Goal: Task Accomplishment & Management: Manage account settings

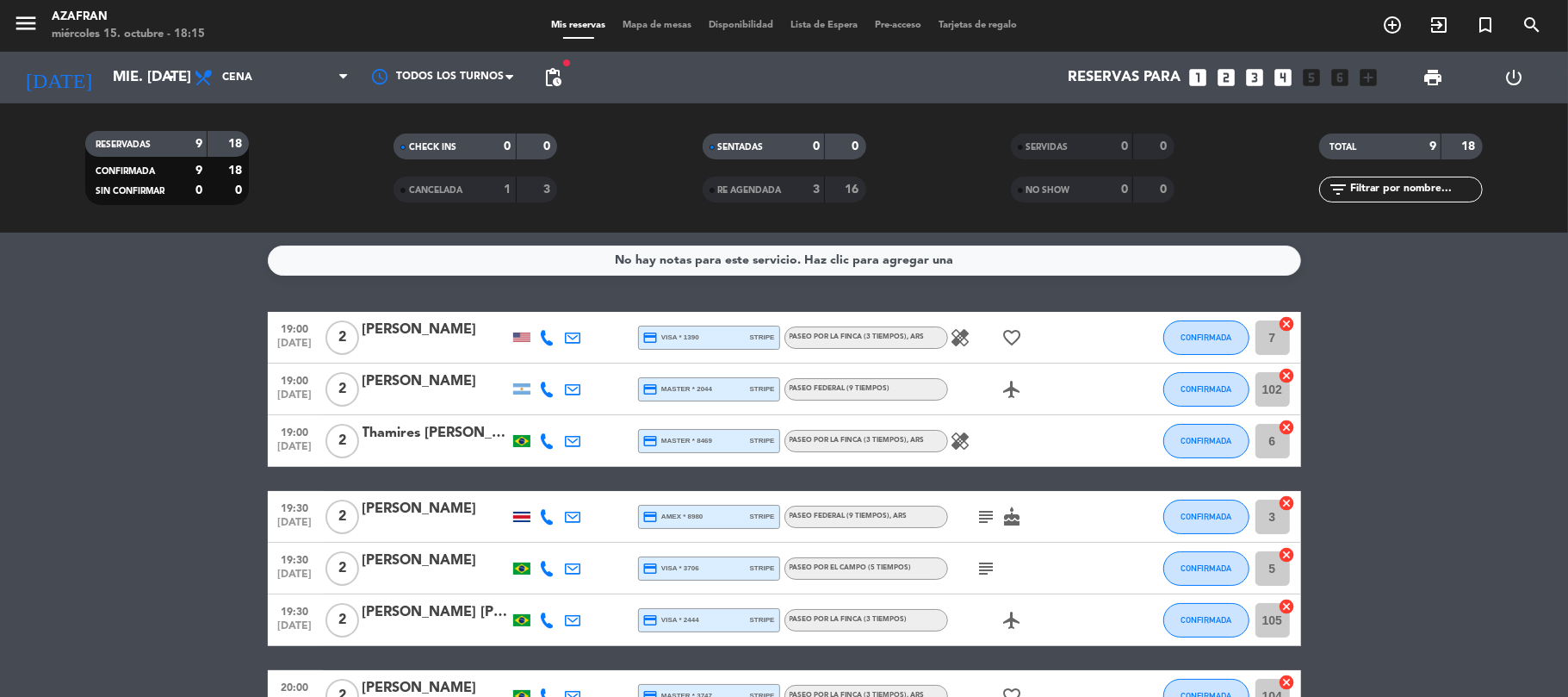
scroll to position [214, 0]
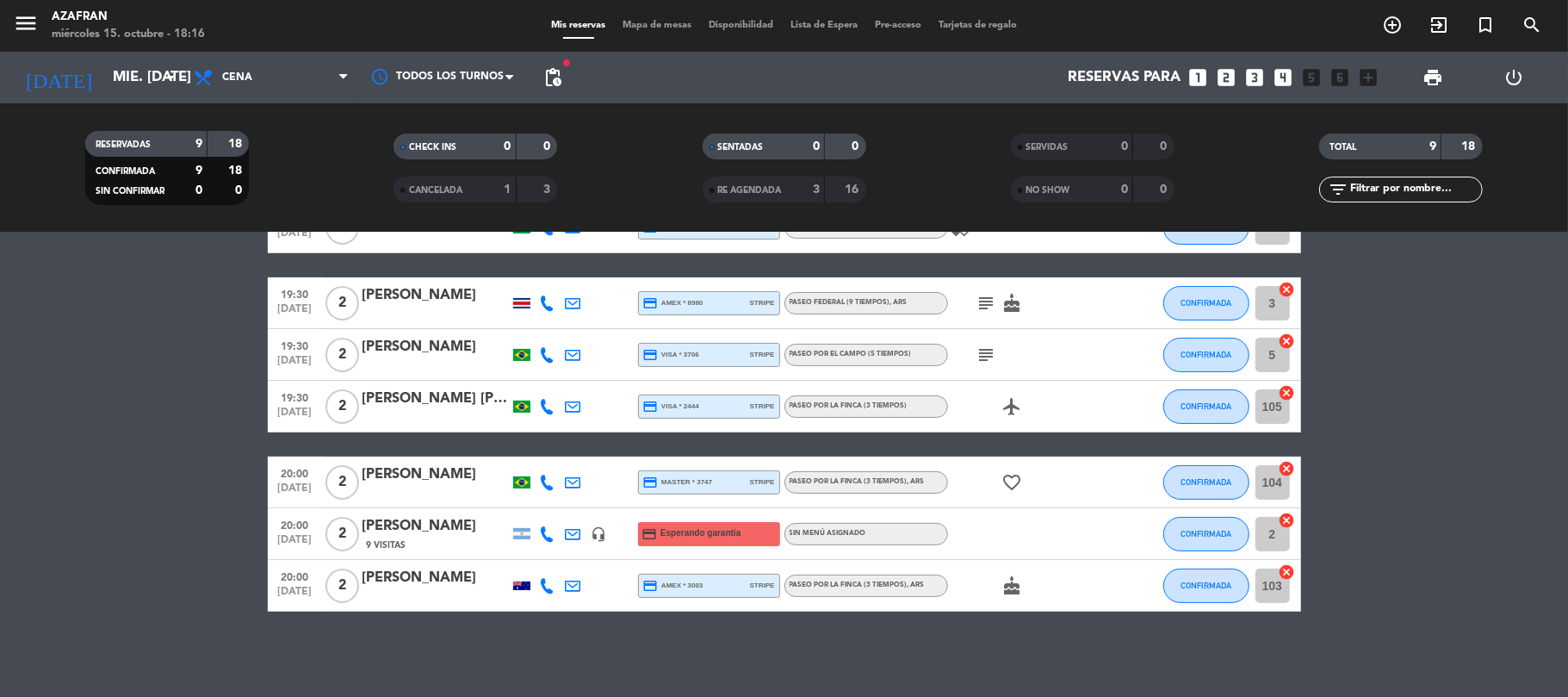
click at [524, 296] on div at bounding box center [522, 302] width 25 height 51
click at [524, 301] on div at bounding box center [522, 302] width 17 height 10
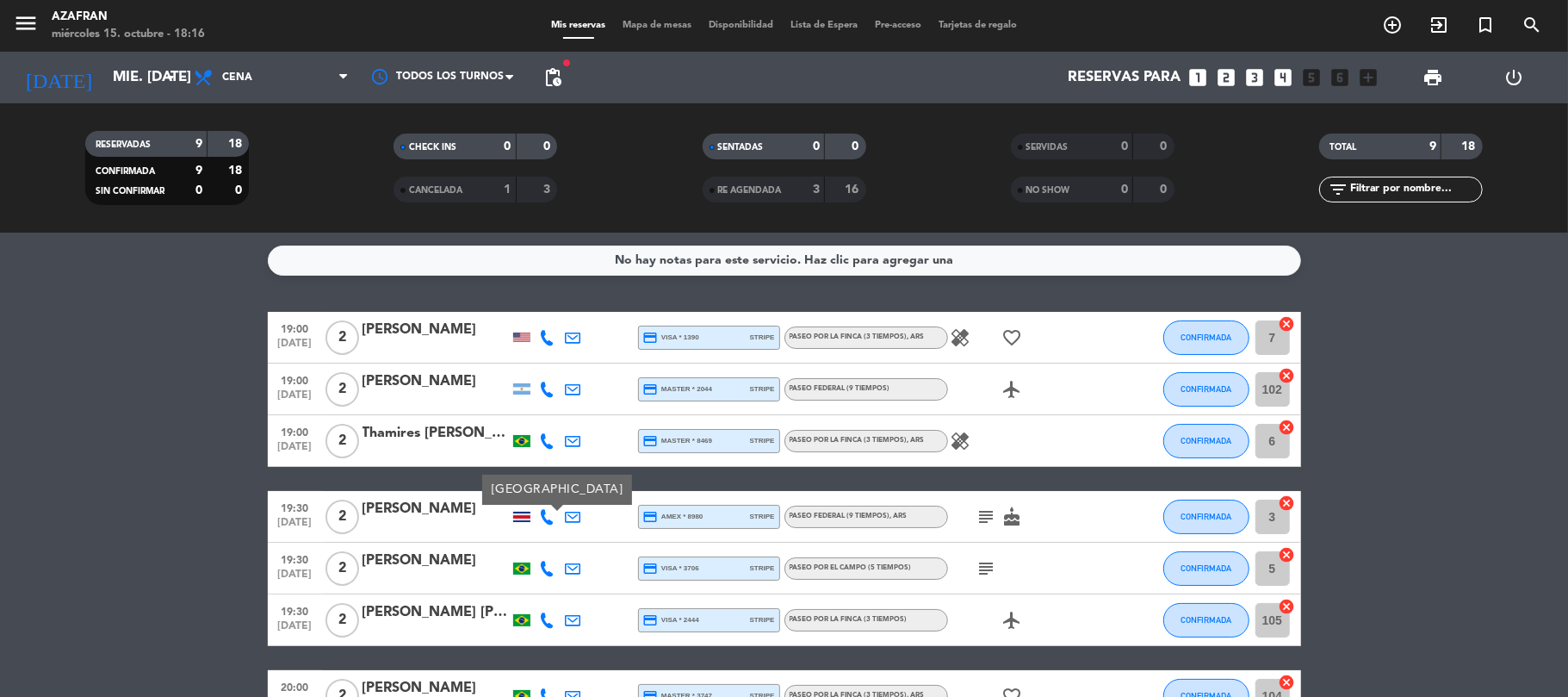
click at [524, 336] on div at bounding box center [522, 337] width 17 height 9
click at [126, 393] on bookings-row "19:00 [DATE] 2 [PERSON_NAME] USA credit_card visa * 1390 stripe Paseo por la fi…" at bounding box center [784, 569] width 1568 height 514
click at [537, 283] on div "No hay notas para este servicio. Haz clic para agregar una 19:00 [DATE] 2 [PERS…" at bounding box center [784, 465] width 1568 height 465
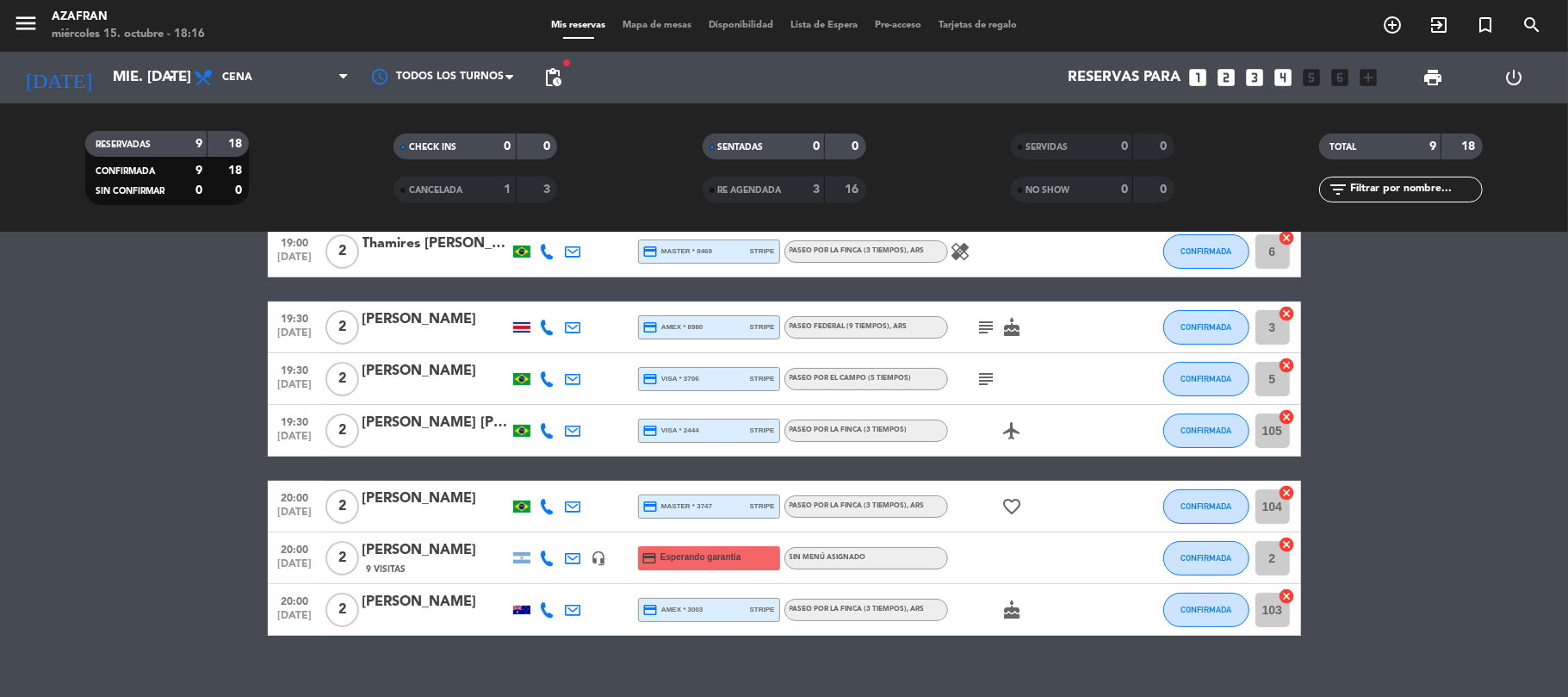
scroll to position [214, 0]
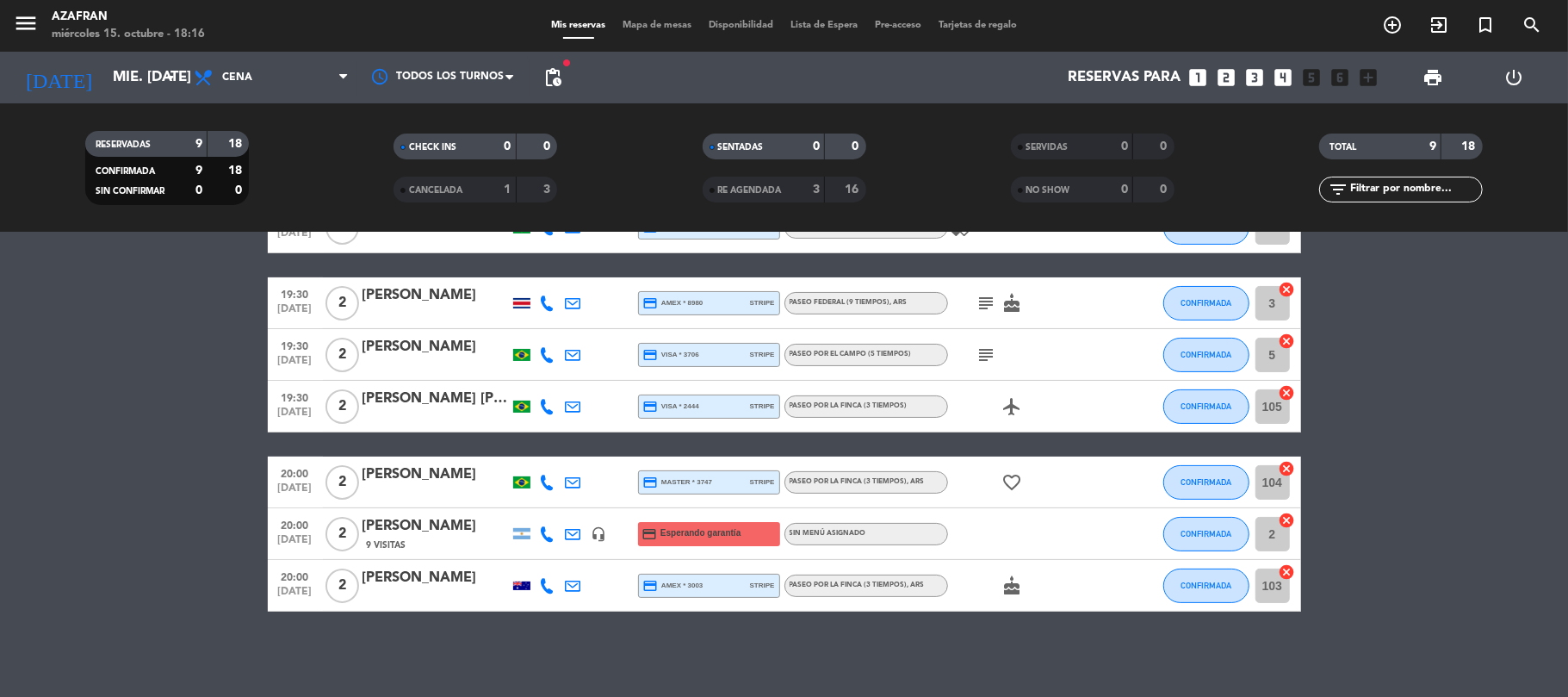
click at [518, 581] on div at bounding box center [522, 585] width 17 height 8
click at [97, 384] on bookings-row "19:00 [DATE] 2 [PERSON_NAME] credit_card visa * 1390 stripe Paseo por la finca …" at bounding box center [784, 355] width 1568 height 514
click at [547, 531] on icon at bounding box center [547, 534] width 15 height 15
click at [535, 499] on span "Copiar" at bounding box center [532, 505] width 36 height 18
click at [817, 28] on span "Lista de Espera" at bounding box center [824, 26] width 85 height 9
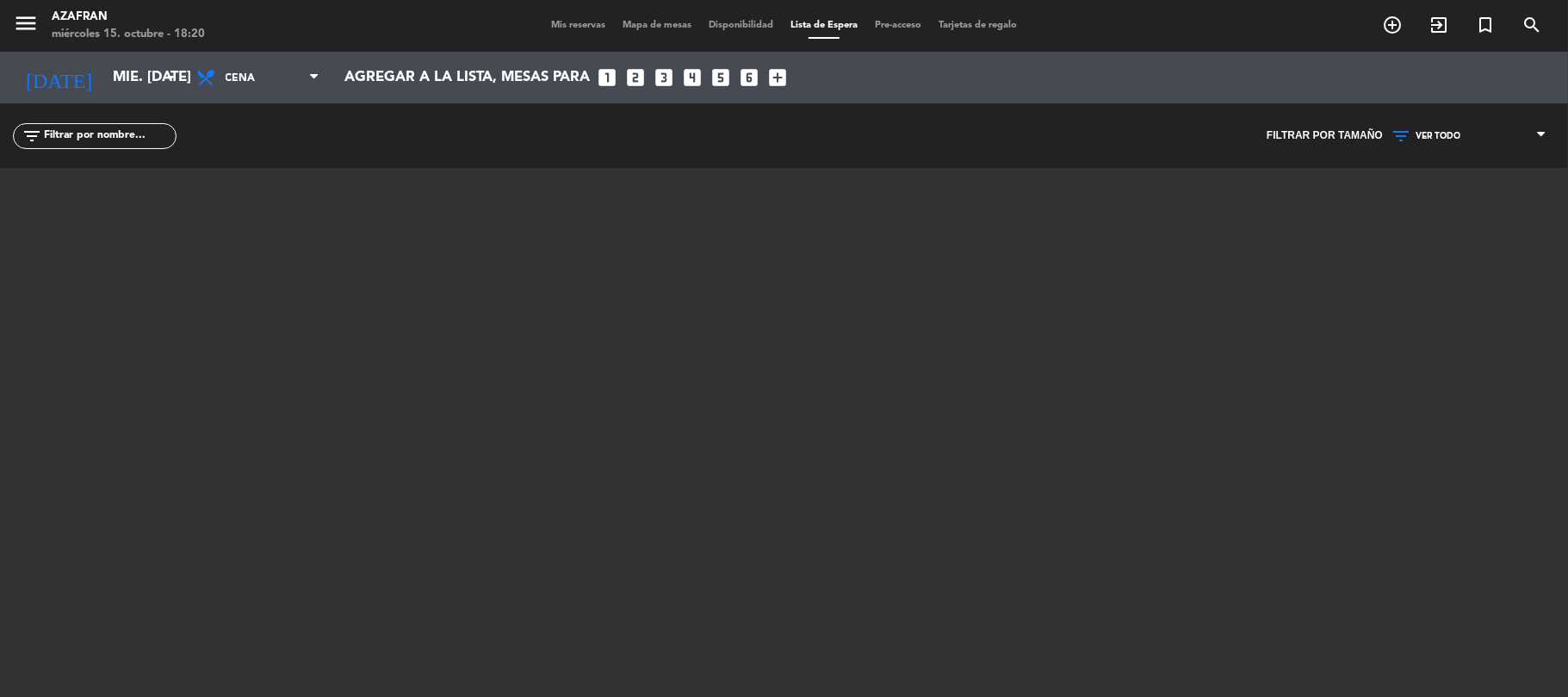
click at [576, 27] on span "Mis reservas" at bounding box center [578, 26] width 71 height 9
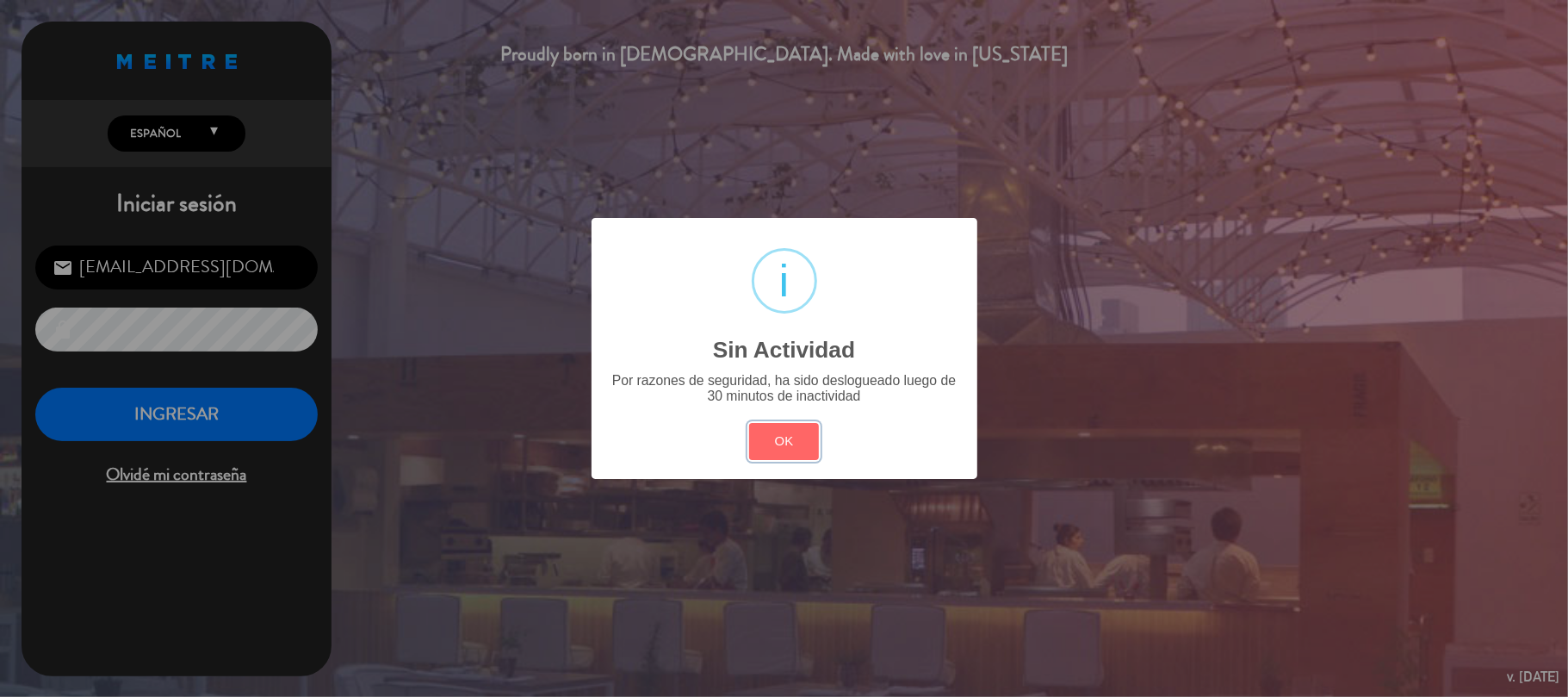
click at [749, 423] on button "OK" at bounding box center [784, 441] width 70 height 37
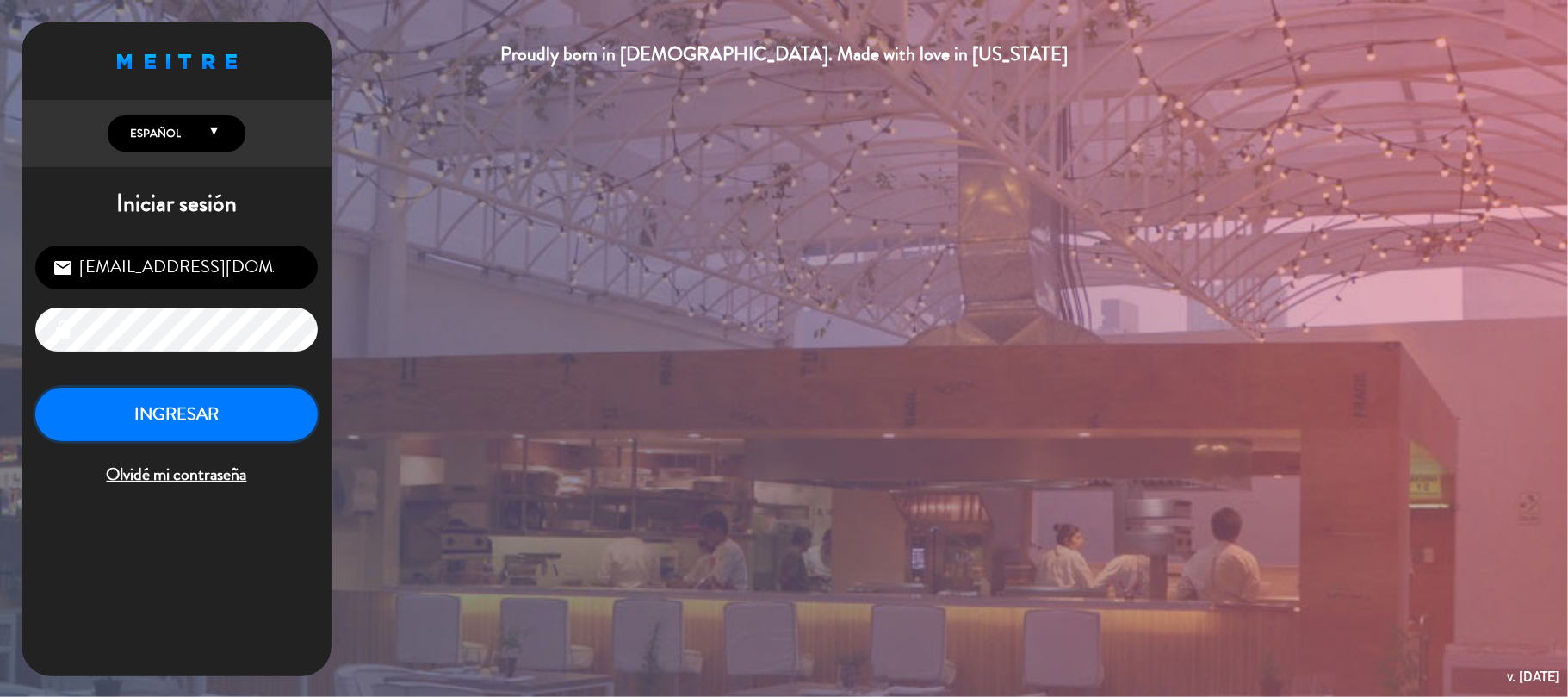
click at [178, 425] on button "INGRESAR" at bounding box center [177, 415] width 282 height 55
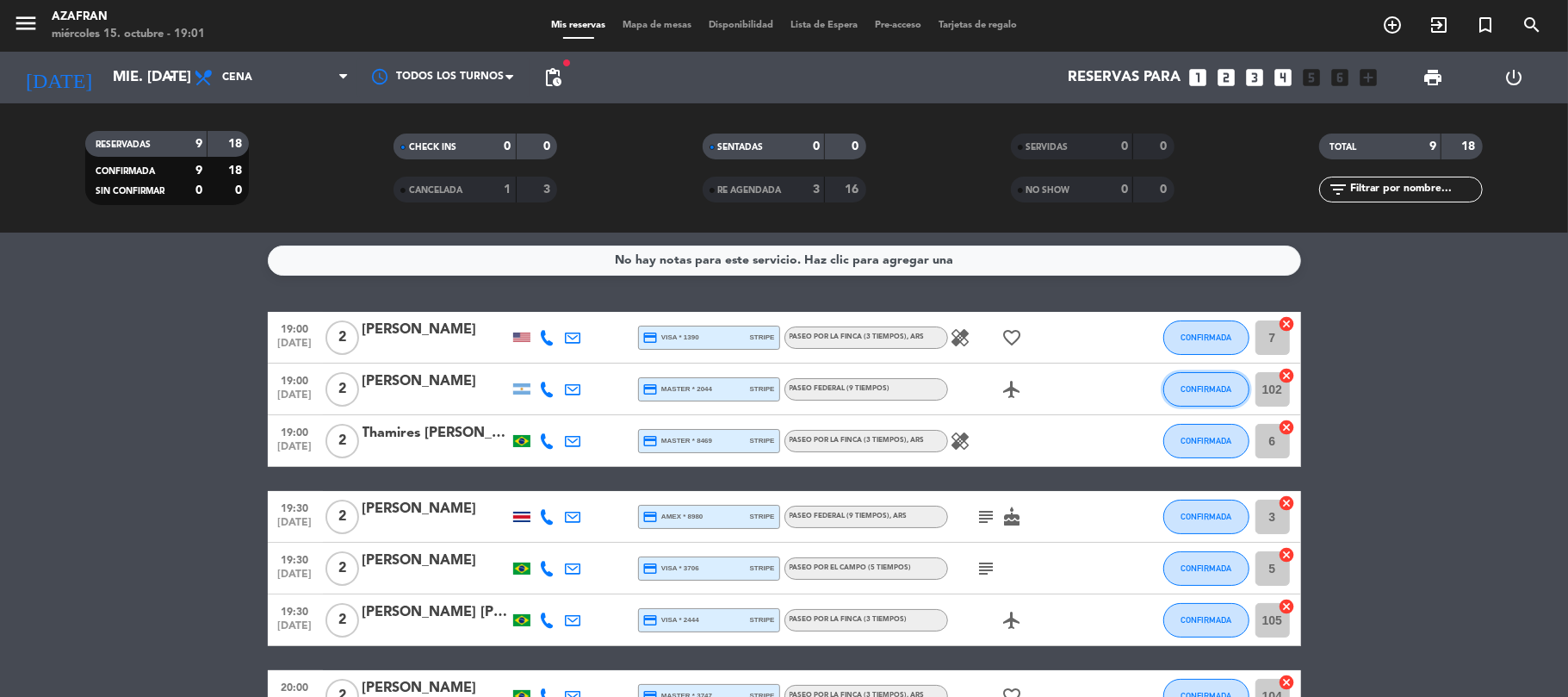
click at [1216, 401] on button "CONFIRMADA" at bounding box center [1207, 390] width 87 height 35
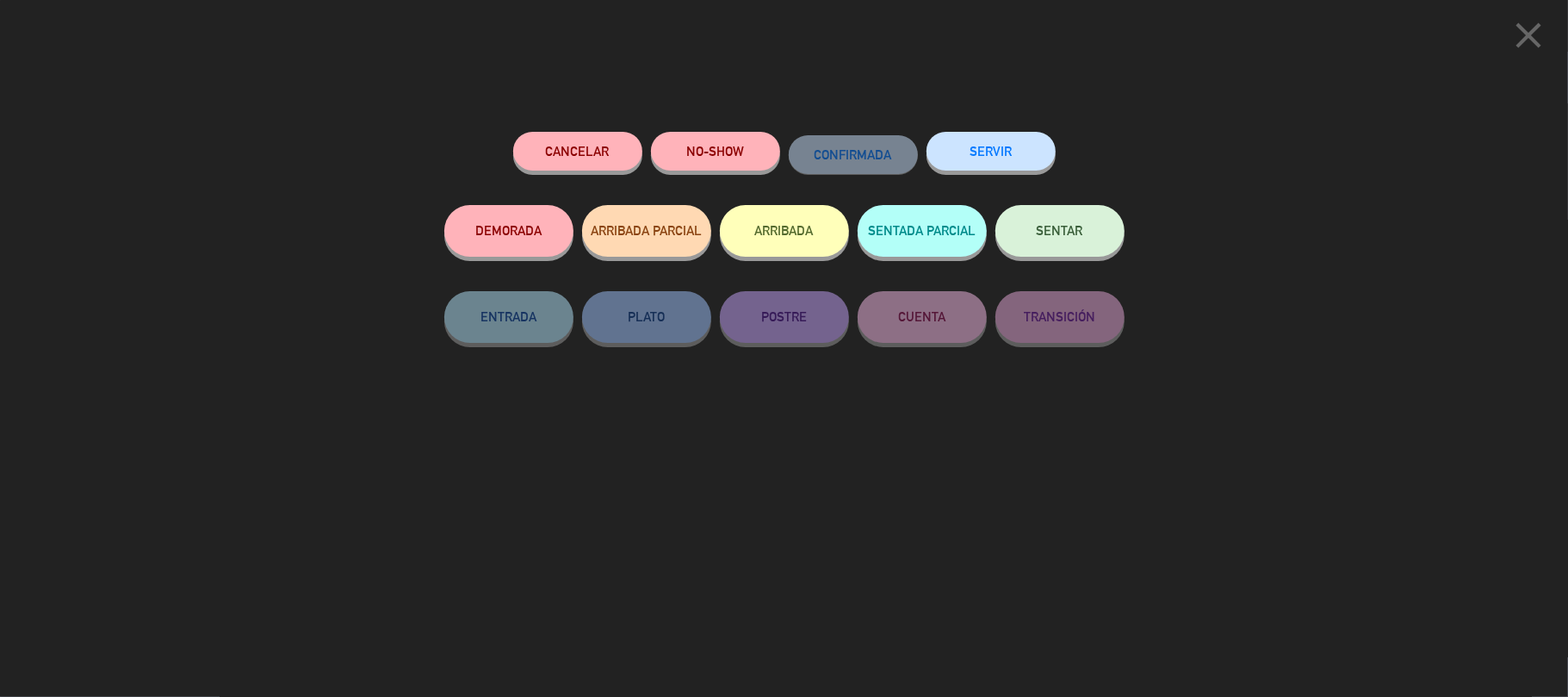
click at [970, 160] on button "SERVIR" at bounding box center [992, 151] width 129 height 39
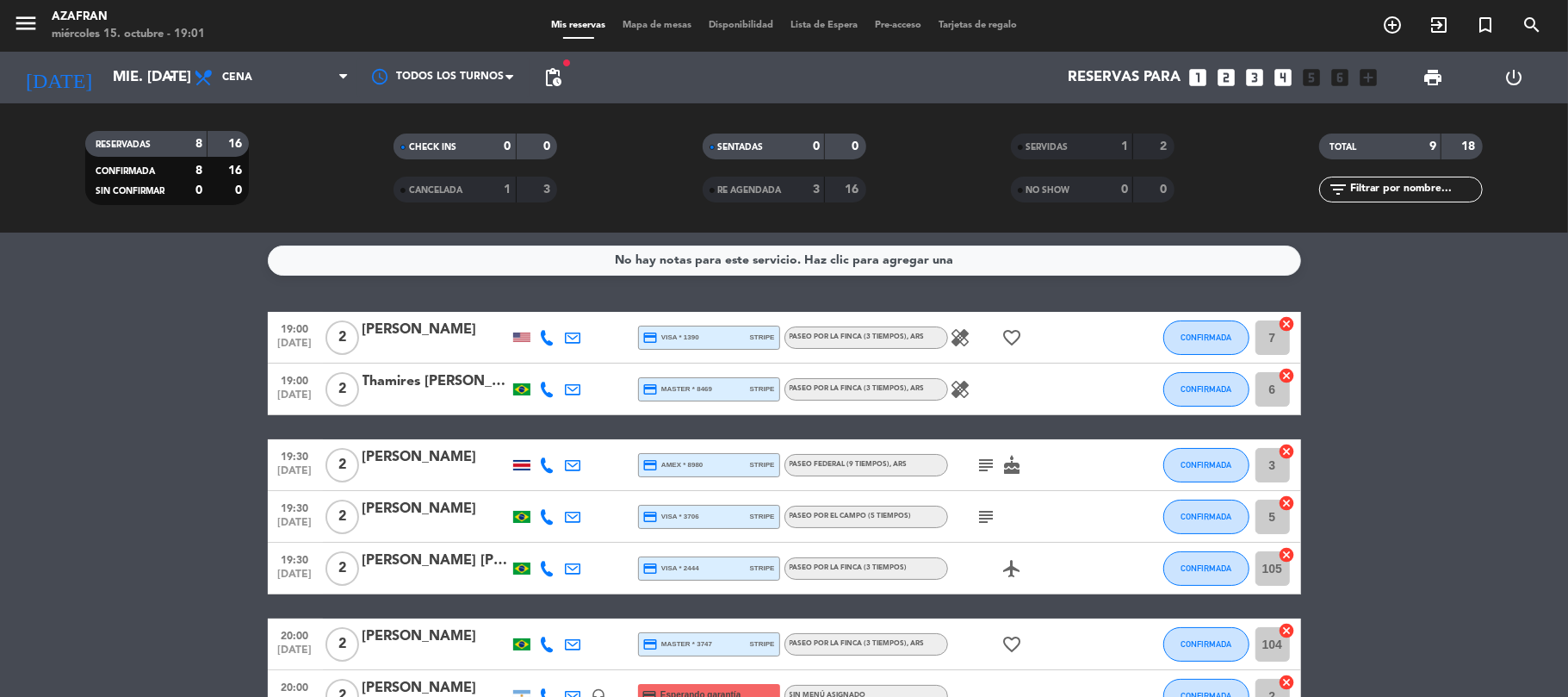
click at [959, 391] on icon "healing" at bounding box center [961, 389] width 21 height 21
click at [1203, 389] on span "CONFIRMADA" at bounding box center [1206, 389] width 51 height 9
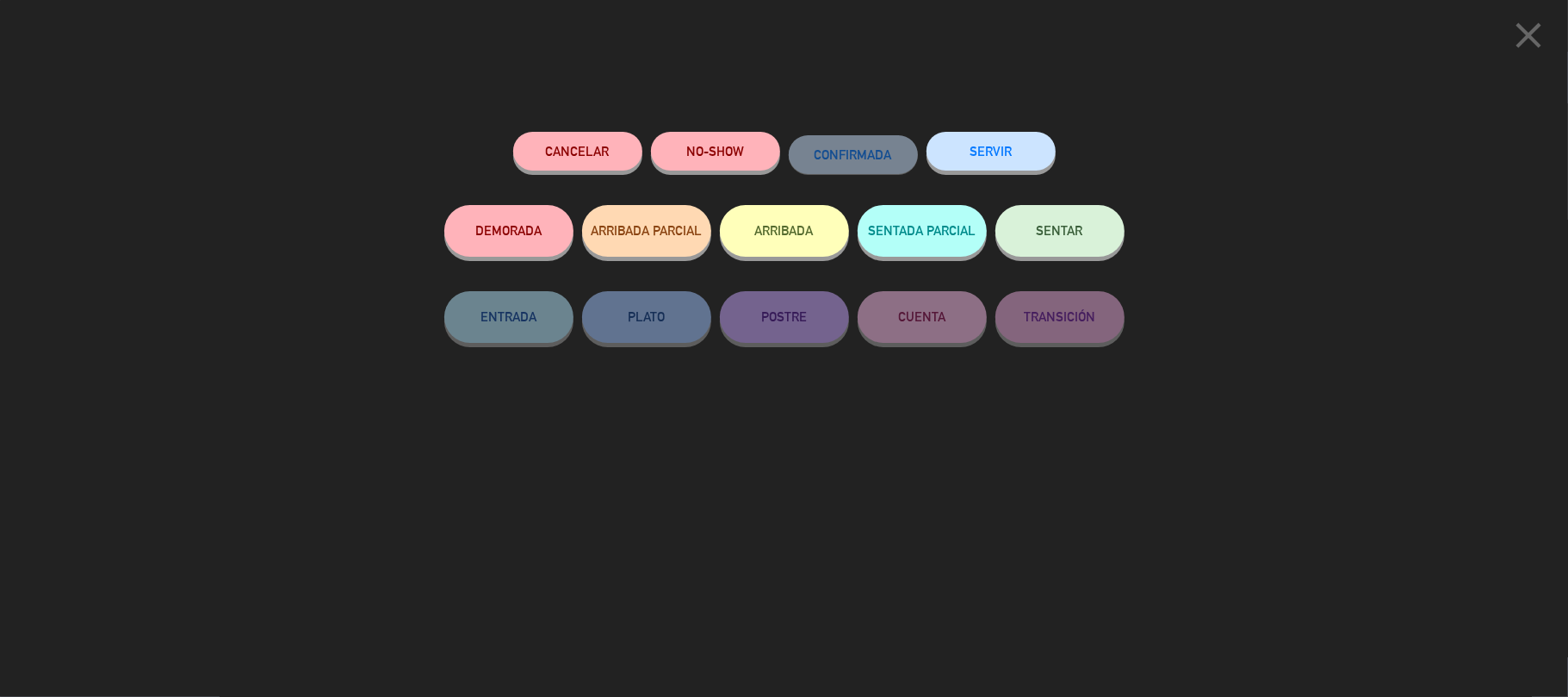
click at [965, 149] on button "SERVIR" at bounding box center [992, 151] width 129 height 39
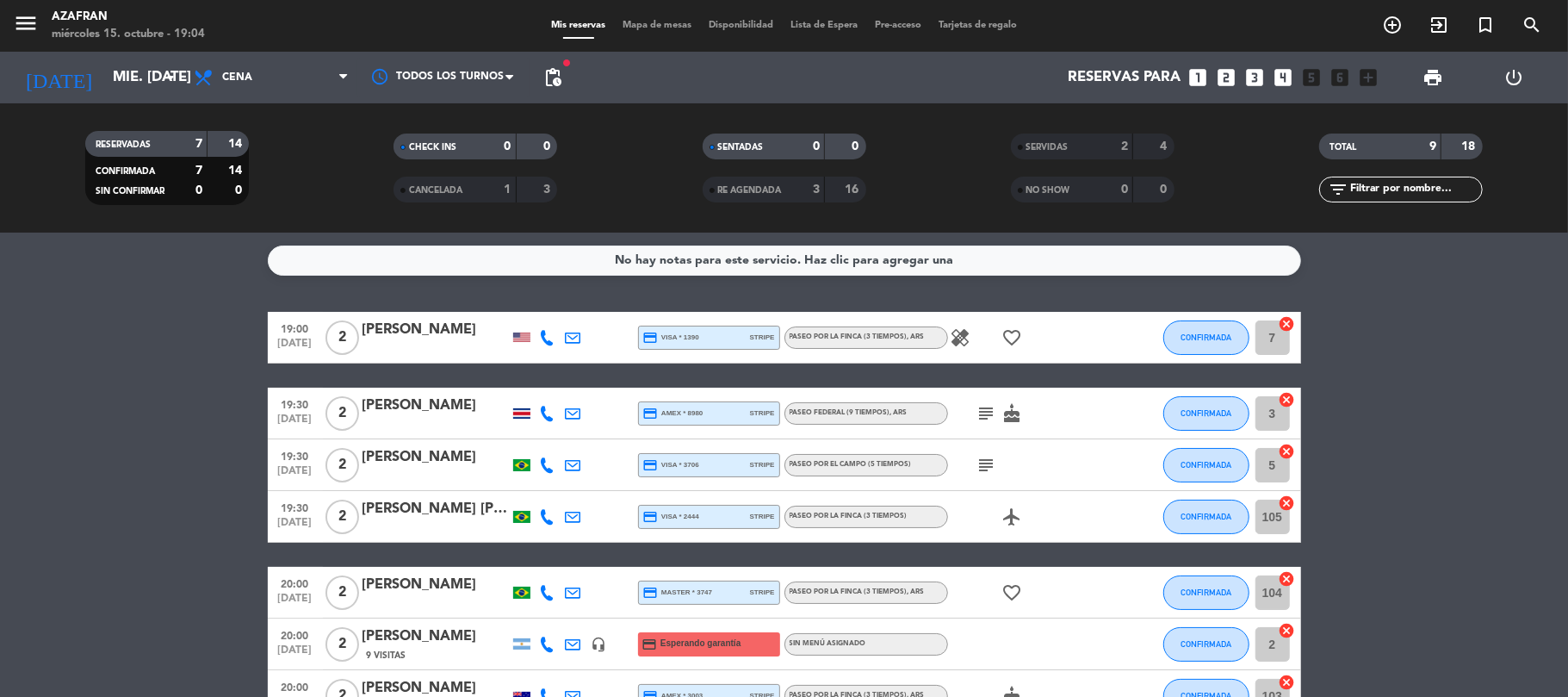
click at [961, 344] on icon "healing" at bounding box center [961, 337] width 21 height 21
click at [1014, 338] on icon "favorite_border" at bounding box center [1013, 337] width 21 height 21
click at [1200, 341] on span "CONFIRMADA" at bounding box center [1206, 337] width 51 height 9
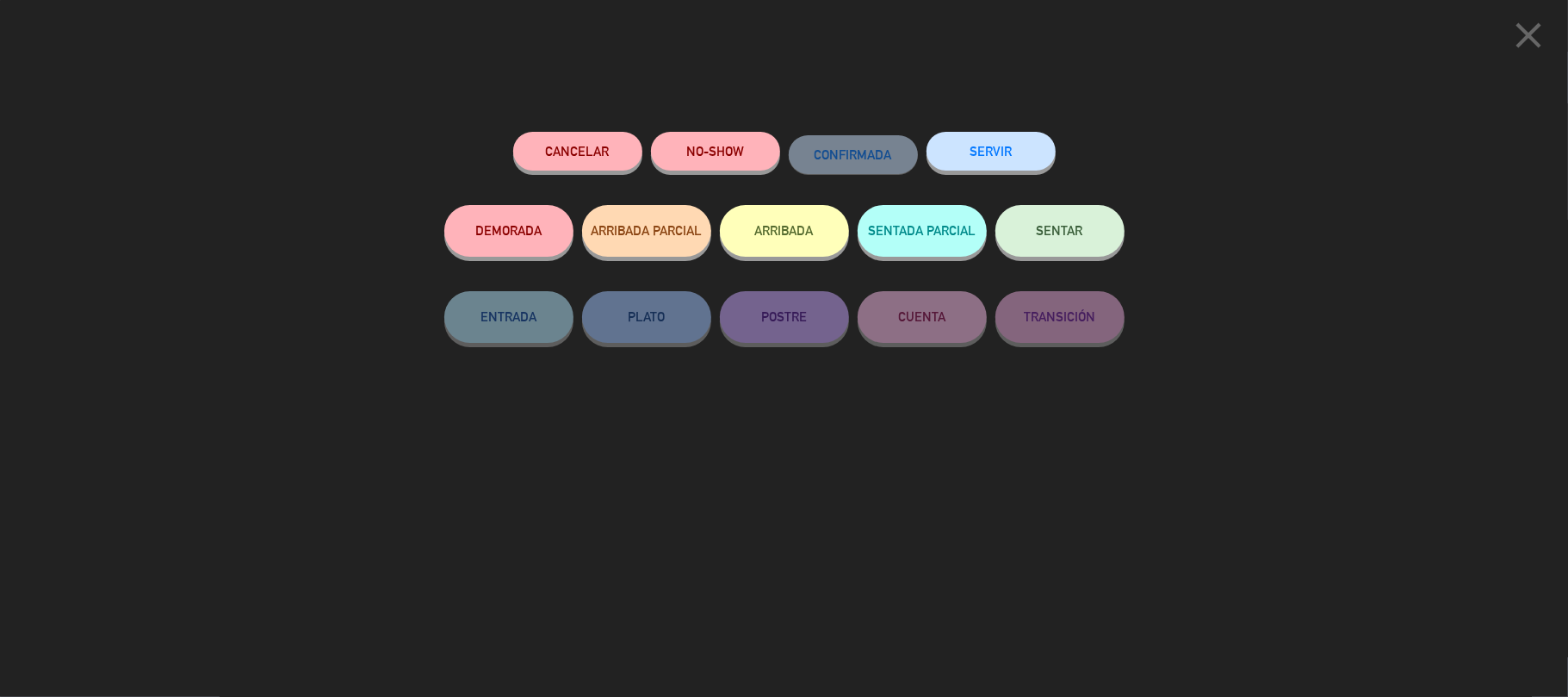
click at [955, 152] on button "SERVIR" at bounding box center [992, 151] width 129 height 39
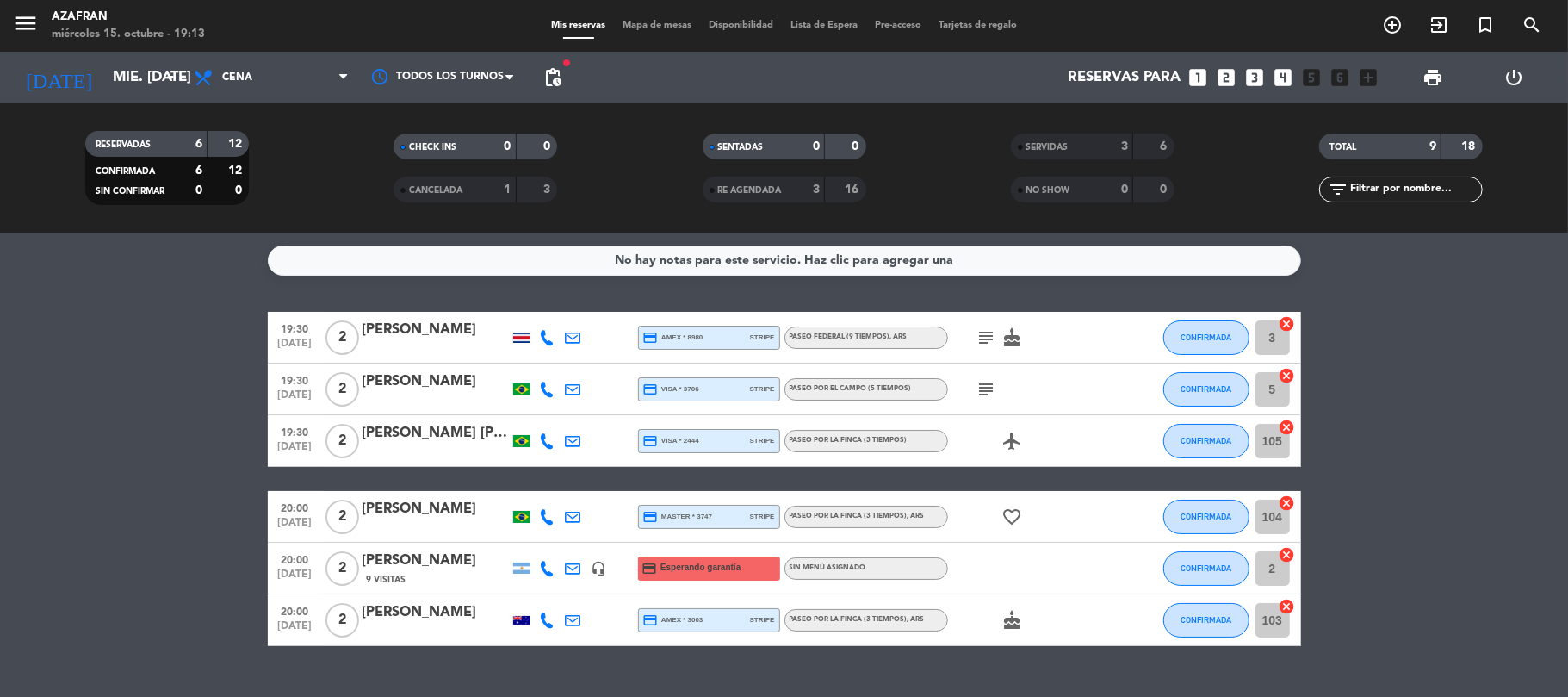
click at [1397, 308] on div "No hay notas para este servicio. Haz clic para agregar una 19:30 [DATE] 2 [PERS…" at bounding box center [784, 465] width 1568 height 465
click at [844, 24] on span "Lista de Espera" at bounding box center [824, 26] width 85 height 9
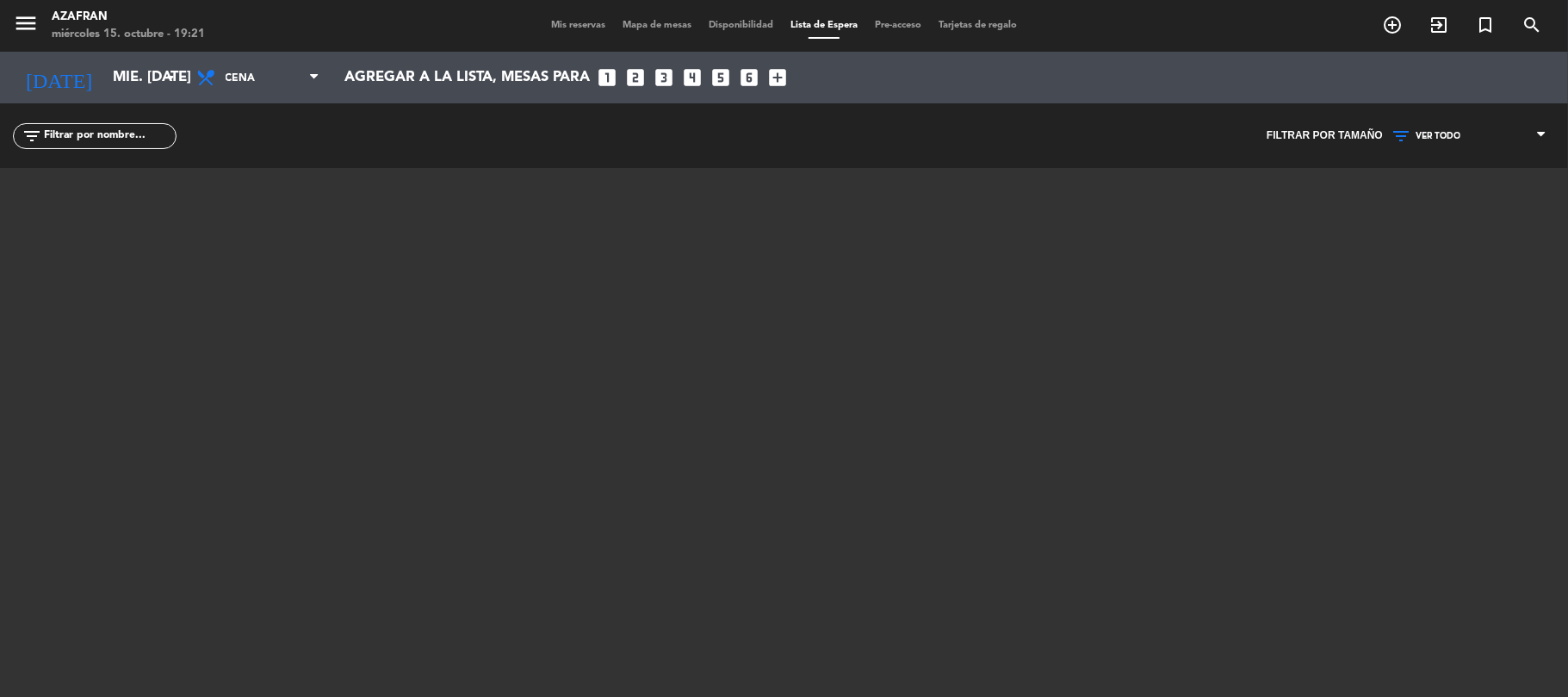
click at [552, 27] on span "Mis reservas" at bounding box center [578, 26] width 71 height 9
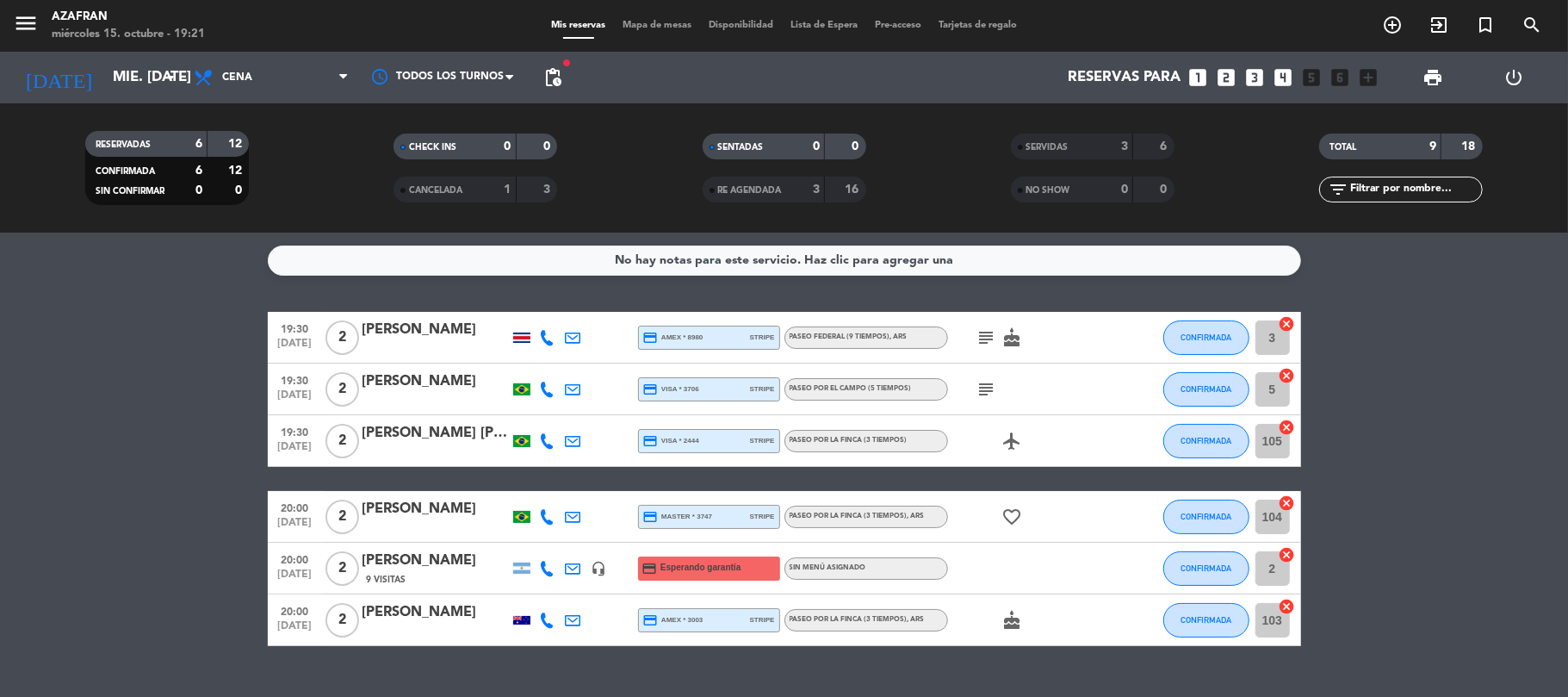
click at [169, 552] on bookings-row "19:30 [DATE] 2 [PERSON_NAME] credit_card amex * 8980 stripe Paseo Federal (9 ti…" at bounding box center [784, 478] width 1568 height 334
click at [1192, 341] on span "CONFIRMADA" at bounding box center [1206, 337] width 51 height 9
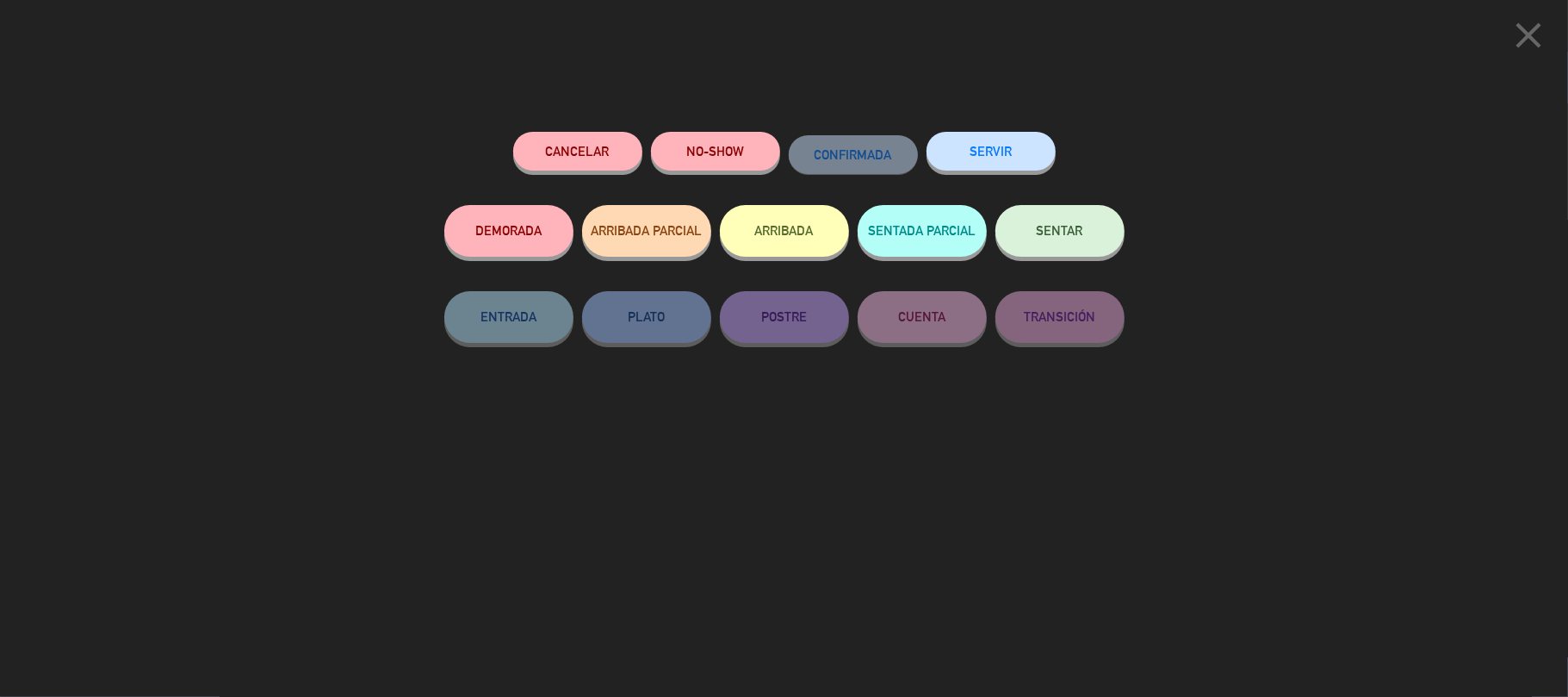
click at [996, 147] on button "SERVIR" at bounding box center [992, 151] width 129 height 39
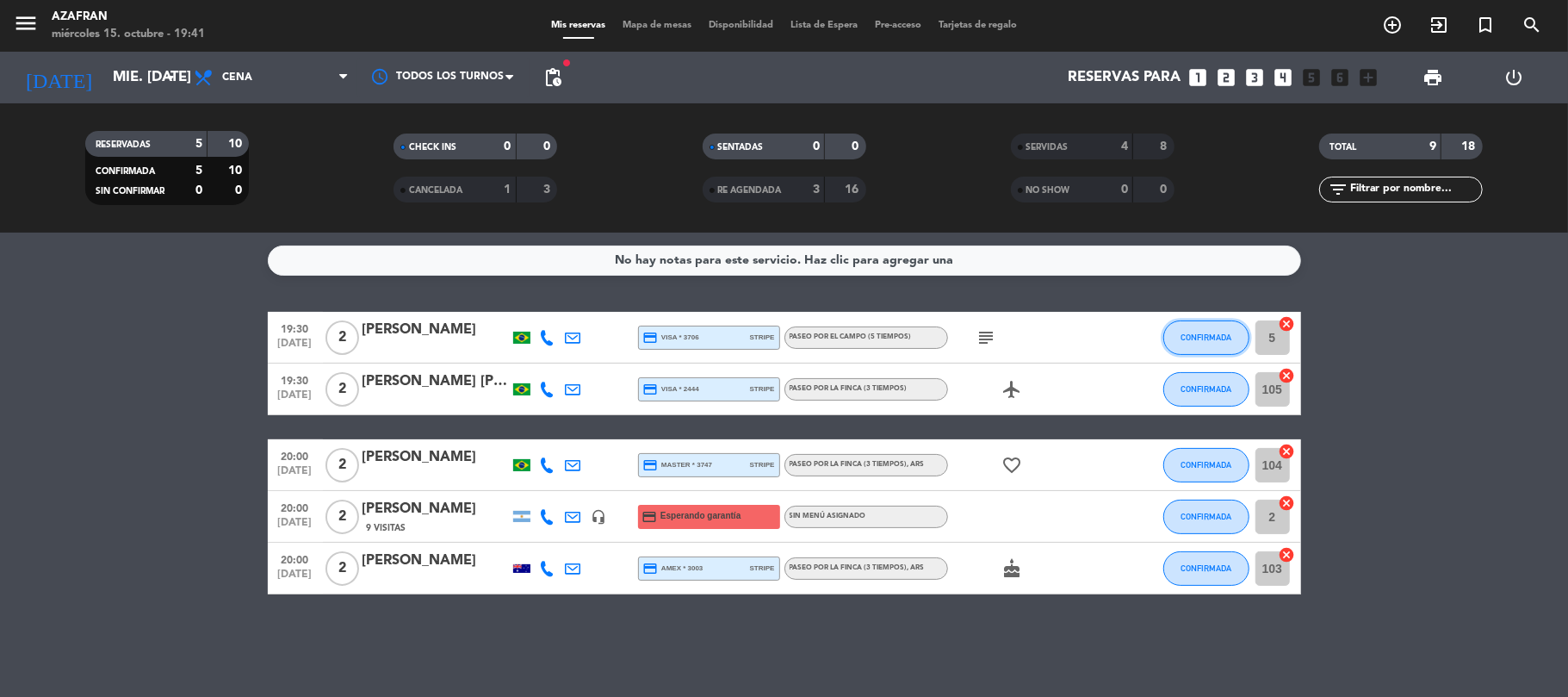
click at [1185, 344] on button "CONFIRMADA" at bounding box center [1207, 338] width 87 height 35
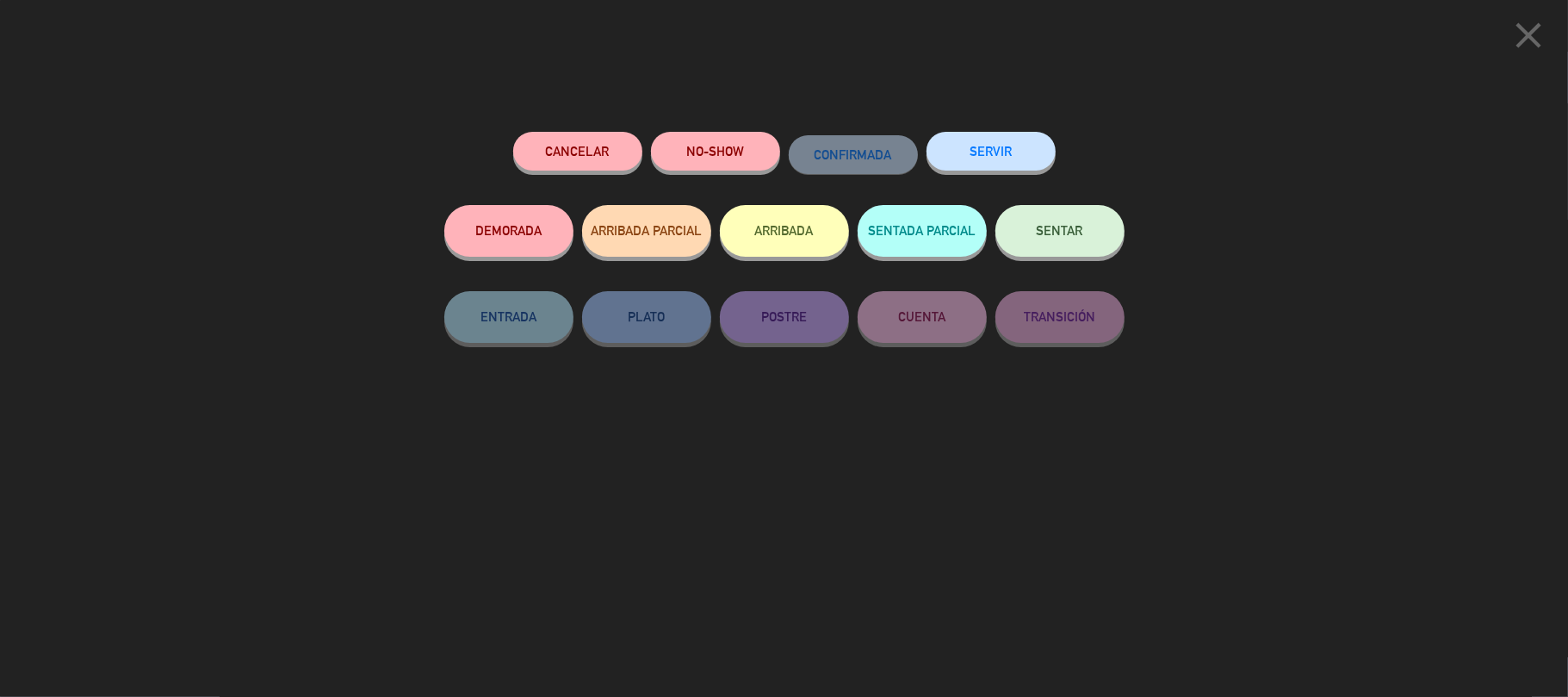
click at [970, 150] on button "SERVIR" at bounding box center [992, 151] width 129 height 39
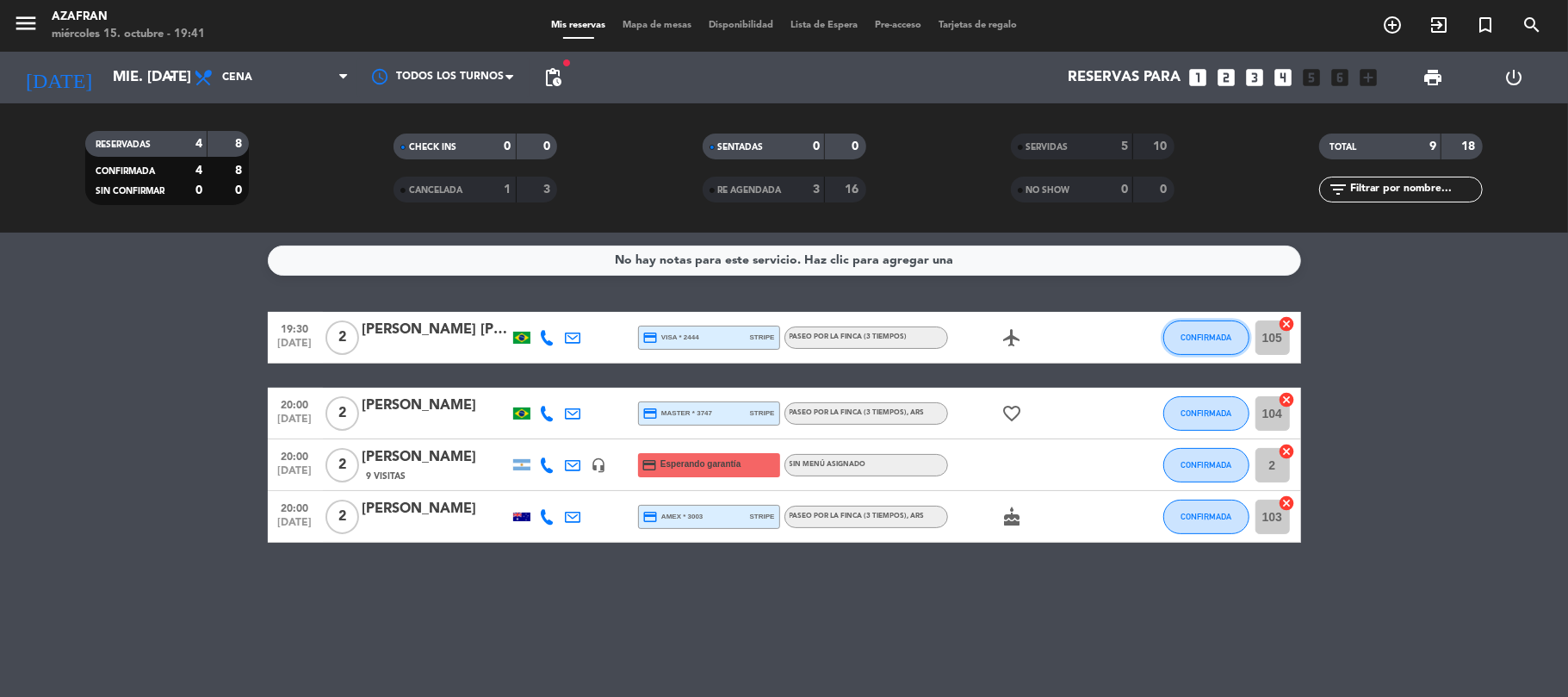
click at [1203, 339] on span "CONFIRMADA" at bounding box center [1206, 337] width 51 height 9
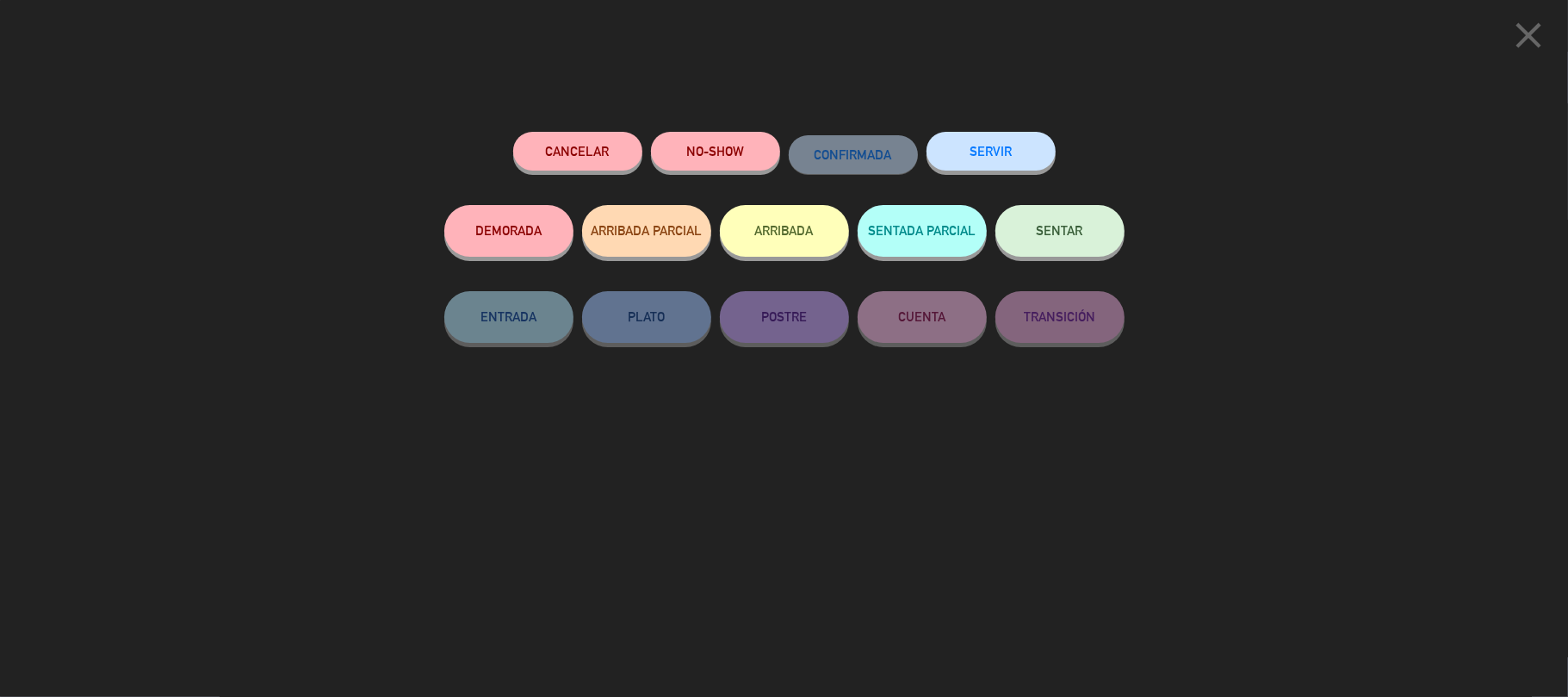
click at [986, 153] on button "SERVIR" at bounding box center [992, 151] width 129 height 39
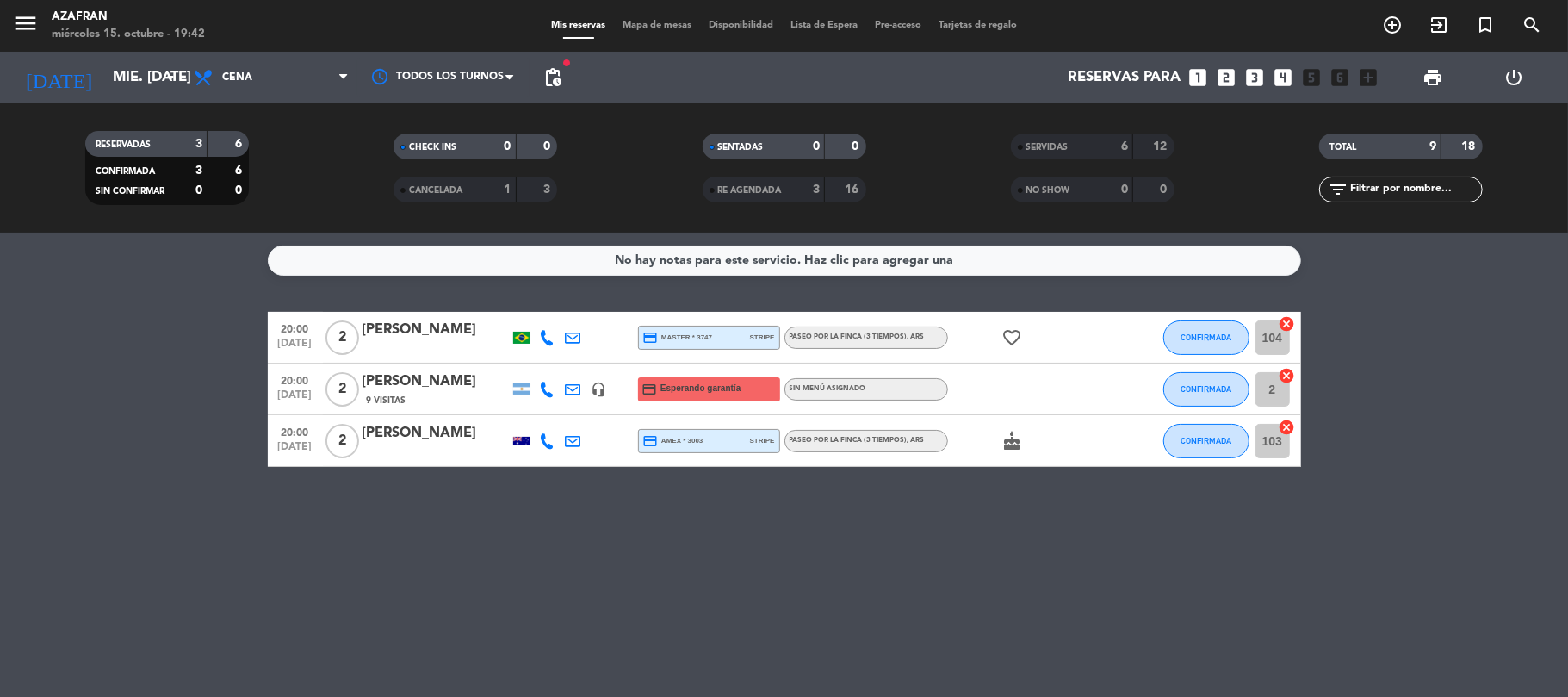
click at [173, 449] on bookings-row "20:00 [DATE] 2 [PERSON_NAME] credit_card master * 3747 stripe Paseo por la finc…" at bounding box center [784, 389] width 1568 height 155
click at [1391, 19] on icon "add_circle_outline" at bounding box center [1392, 25] width 21 height 21
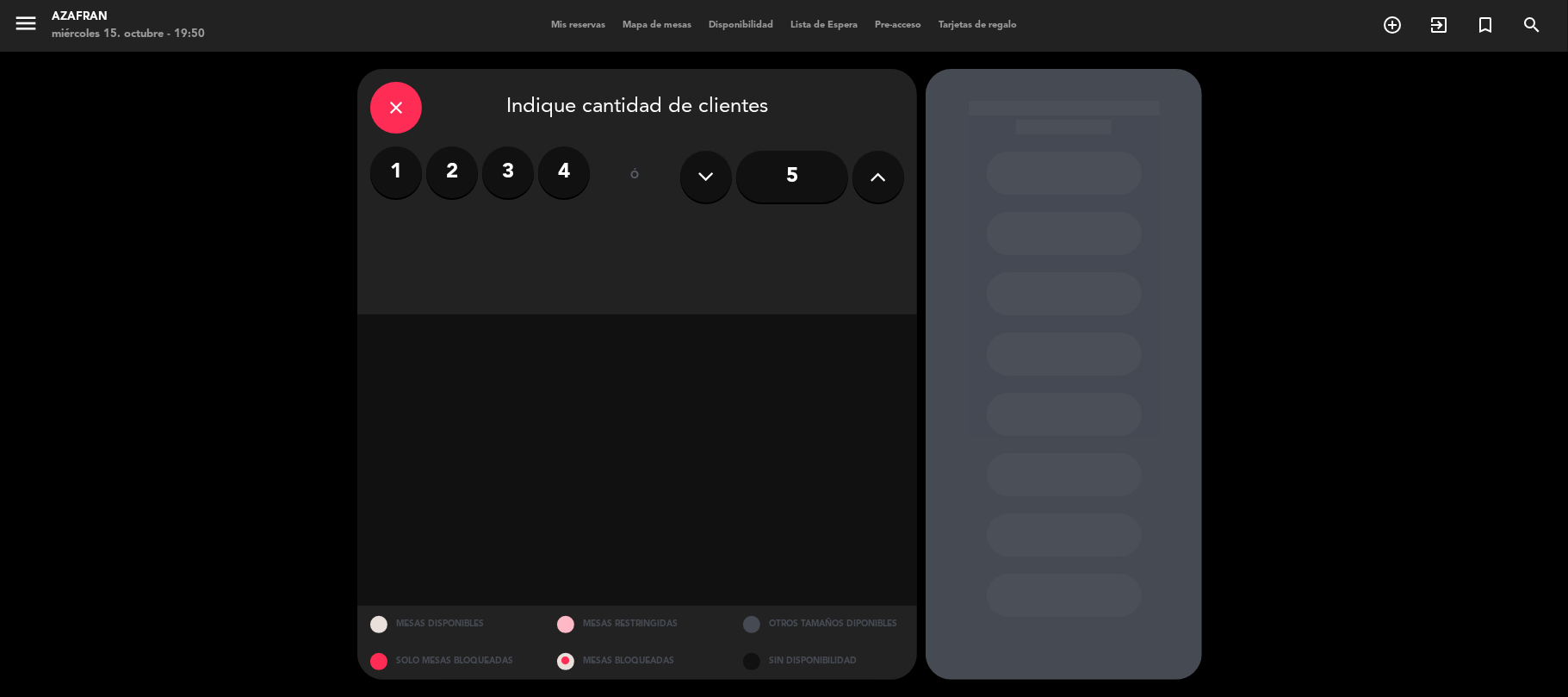
click at [459, 177] on label "2" at bounding box center [452, 172] width 52 height 52
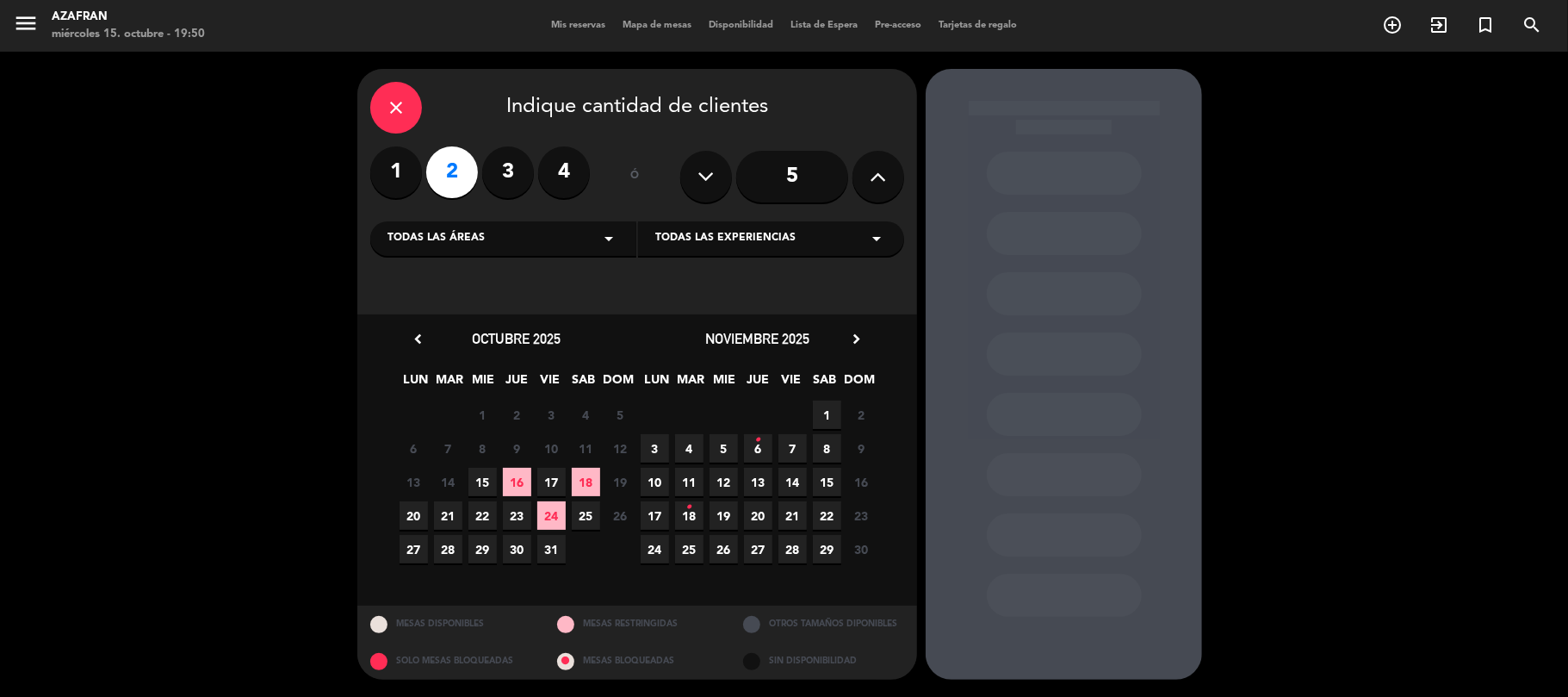
click at [481, 484] on span "15" at bounding box center [482, 481] width 28 height 28
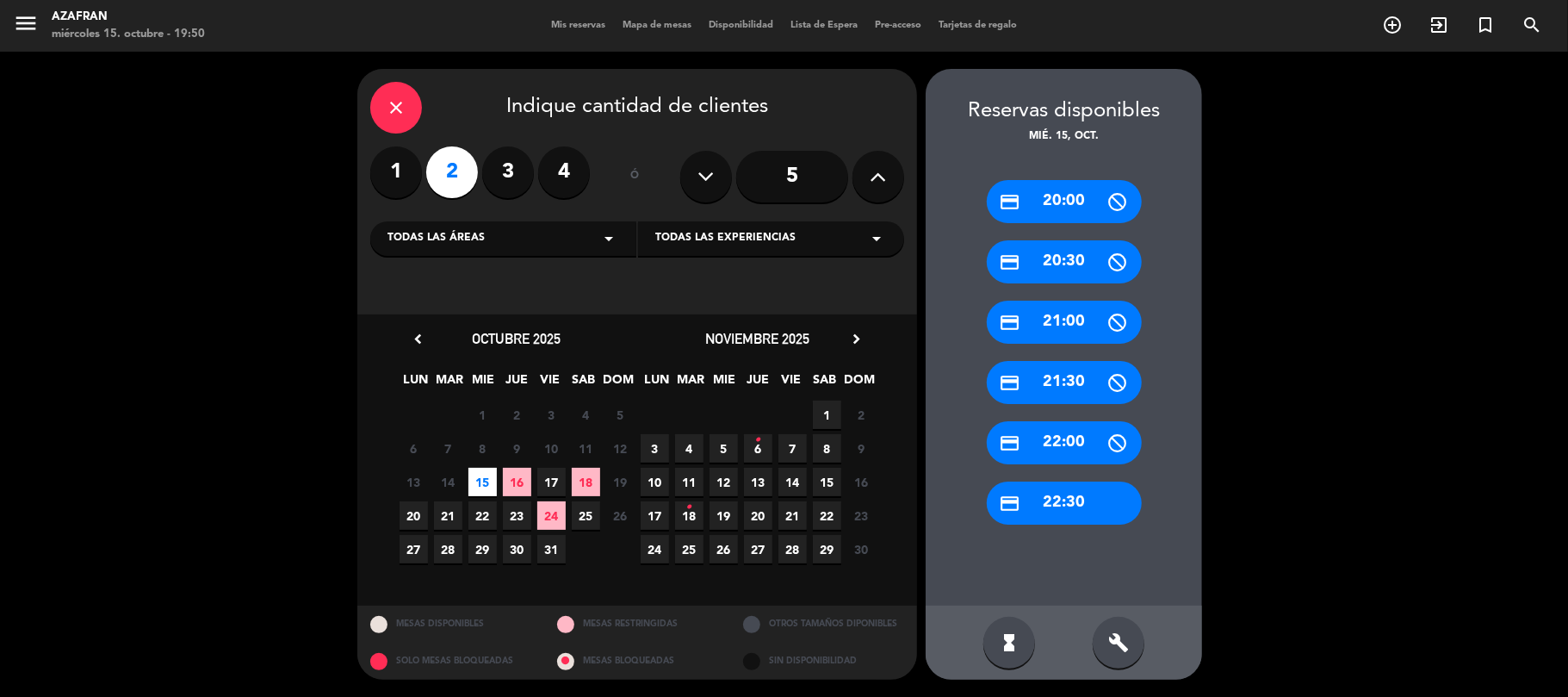
click at [397, 108] on icon "close" at bounding box center [396, 108] width 21 height 21
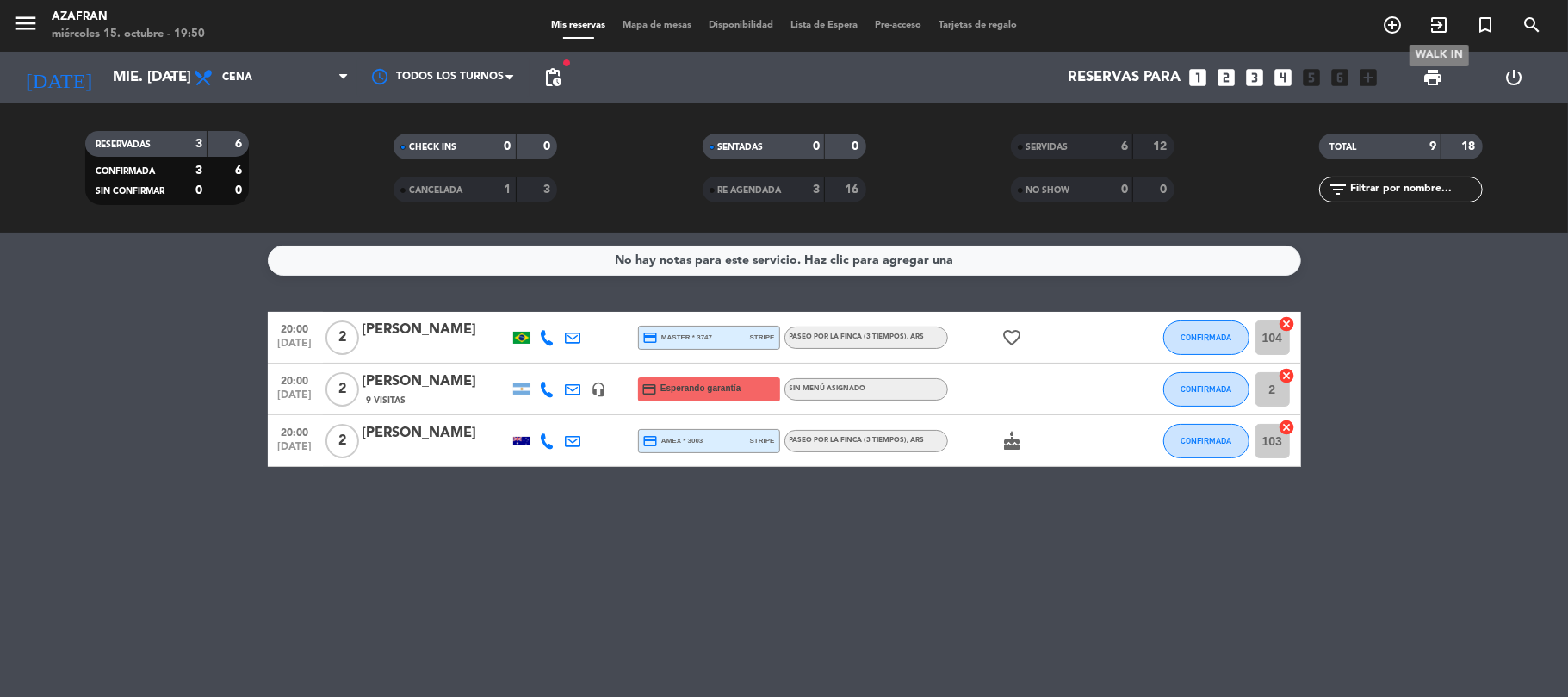
click at [1431, 29] on icon "exit_to_app" at bounding box center [1439, 25] width 21 height 21
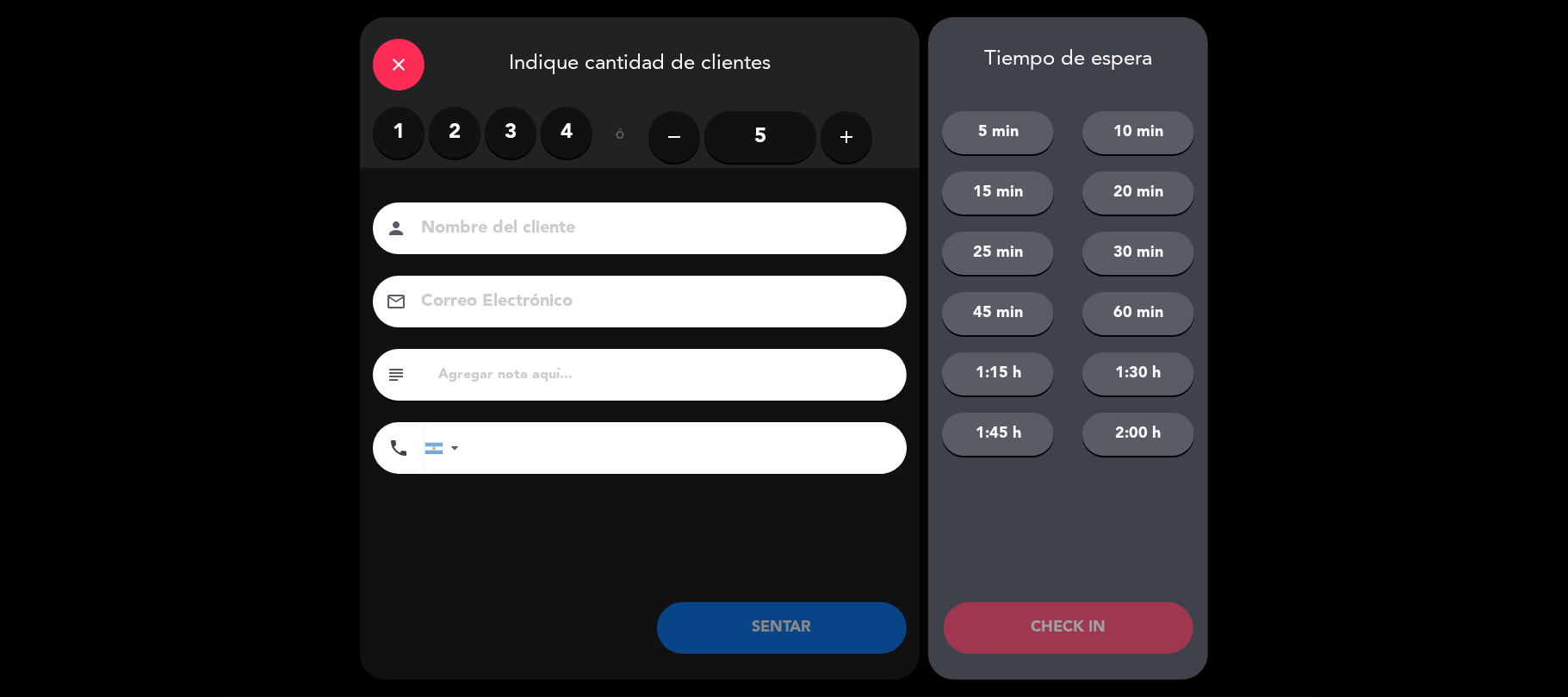
click at [454, 135] on label "2" at bounding box center [454, 132] width 52 height 52
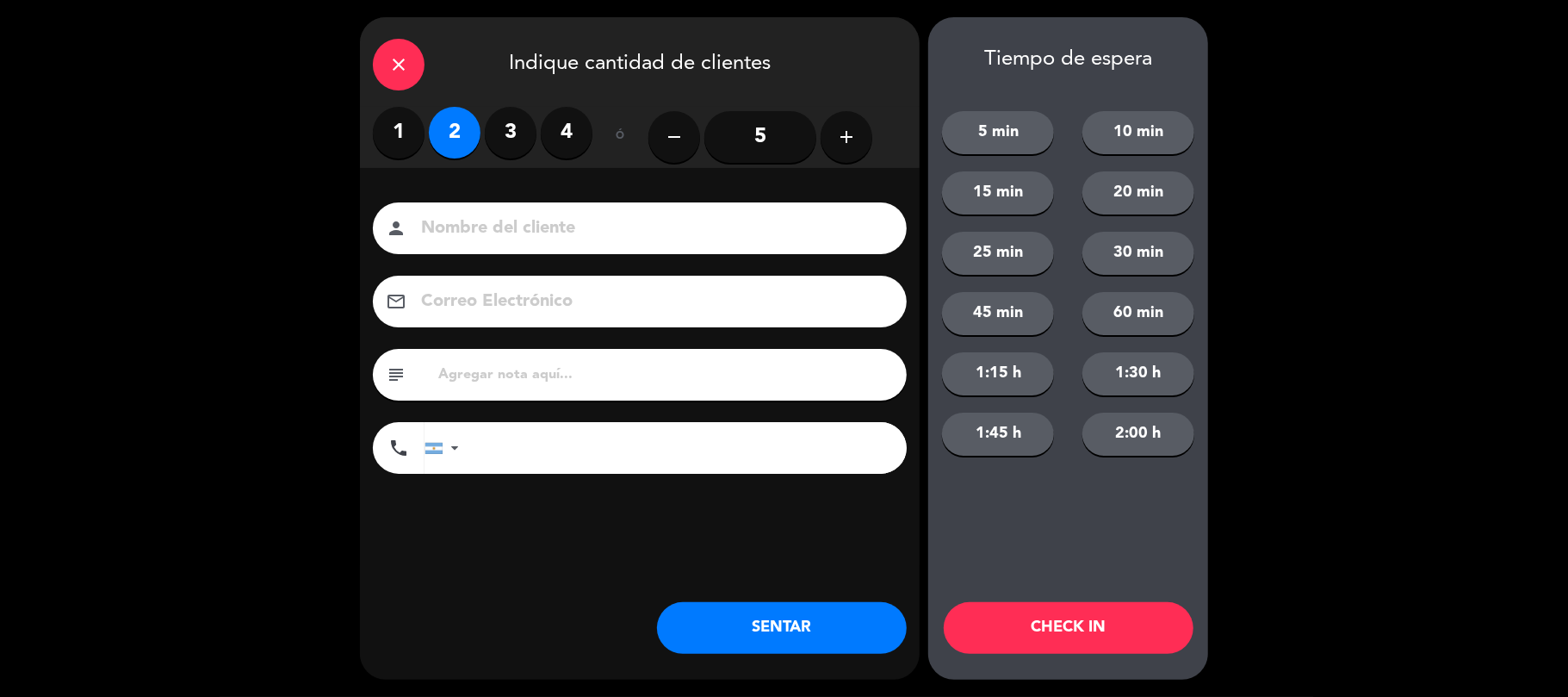
click at [503, 220] on input at bounding box center [652, 229] width 465 height 30
type input "Juanciño"
click at [802, 630] on button "SENTAR" at bounding box center [782, 628] width 249 height 52
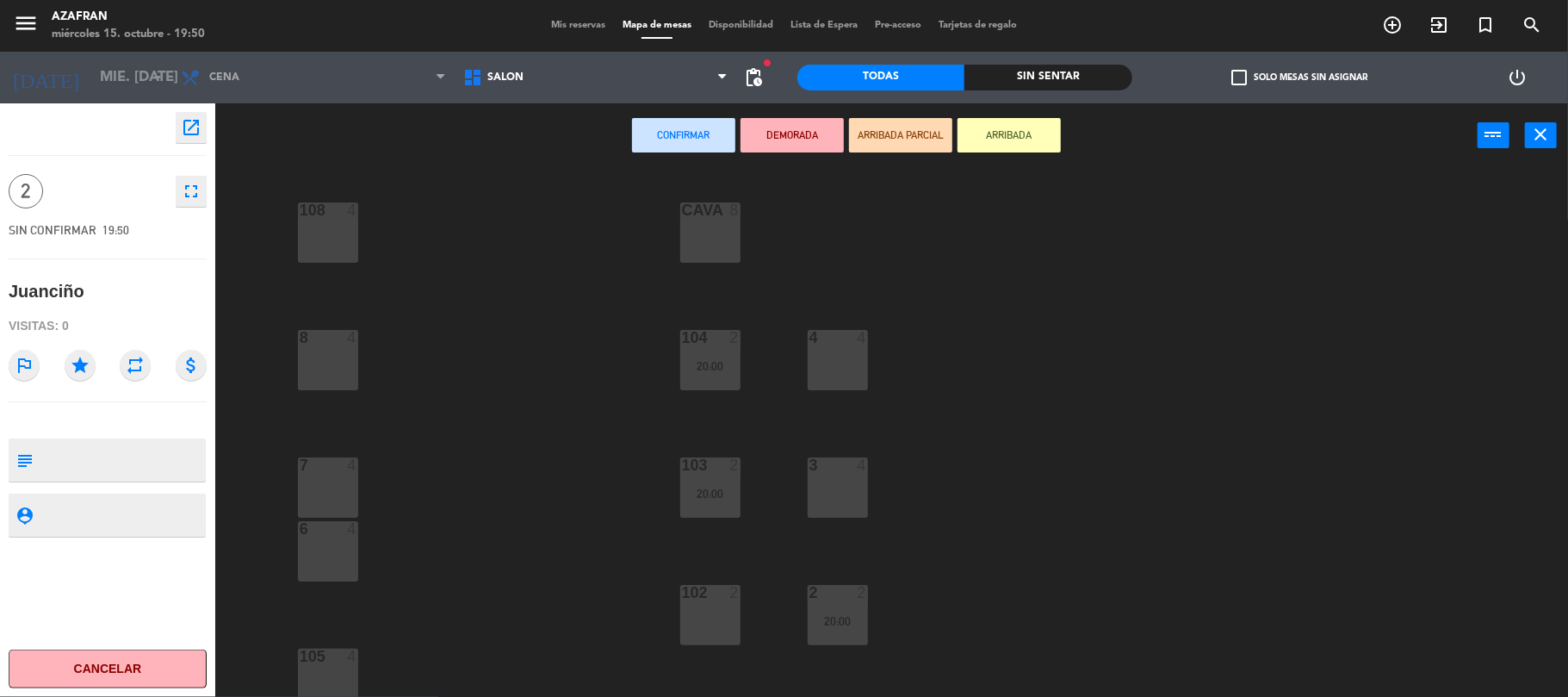
click at [321, 484] on div "7 4" at bounding box center [328, 487] width 60 height 60
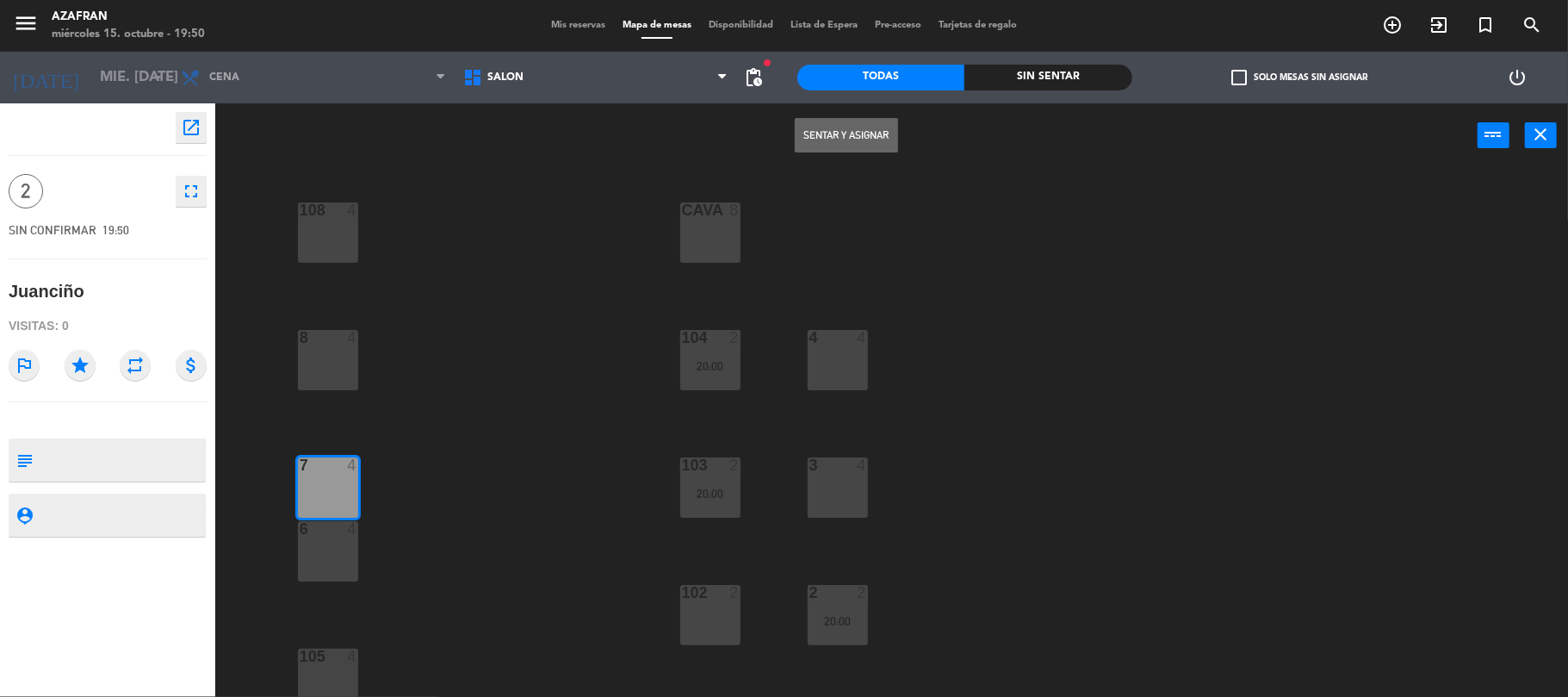
click at [851, 126] on button "Sentar y Asignar" at bounding box center [846, 136] width 103 height 35
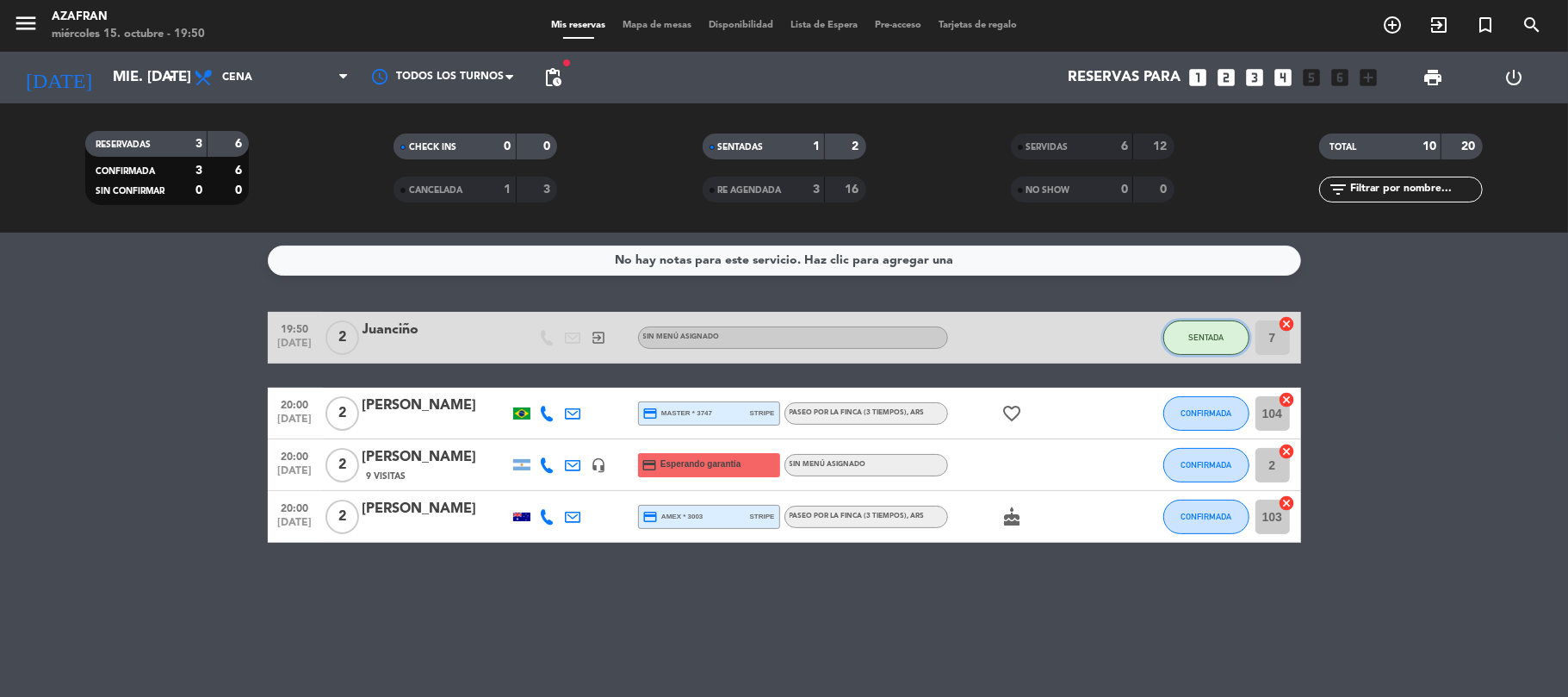
click at [1216, 333] on span "SENTADA" at bounding box center [1206, 337] width 36 height 9
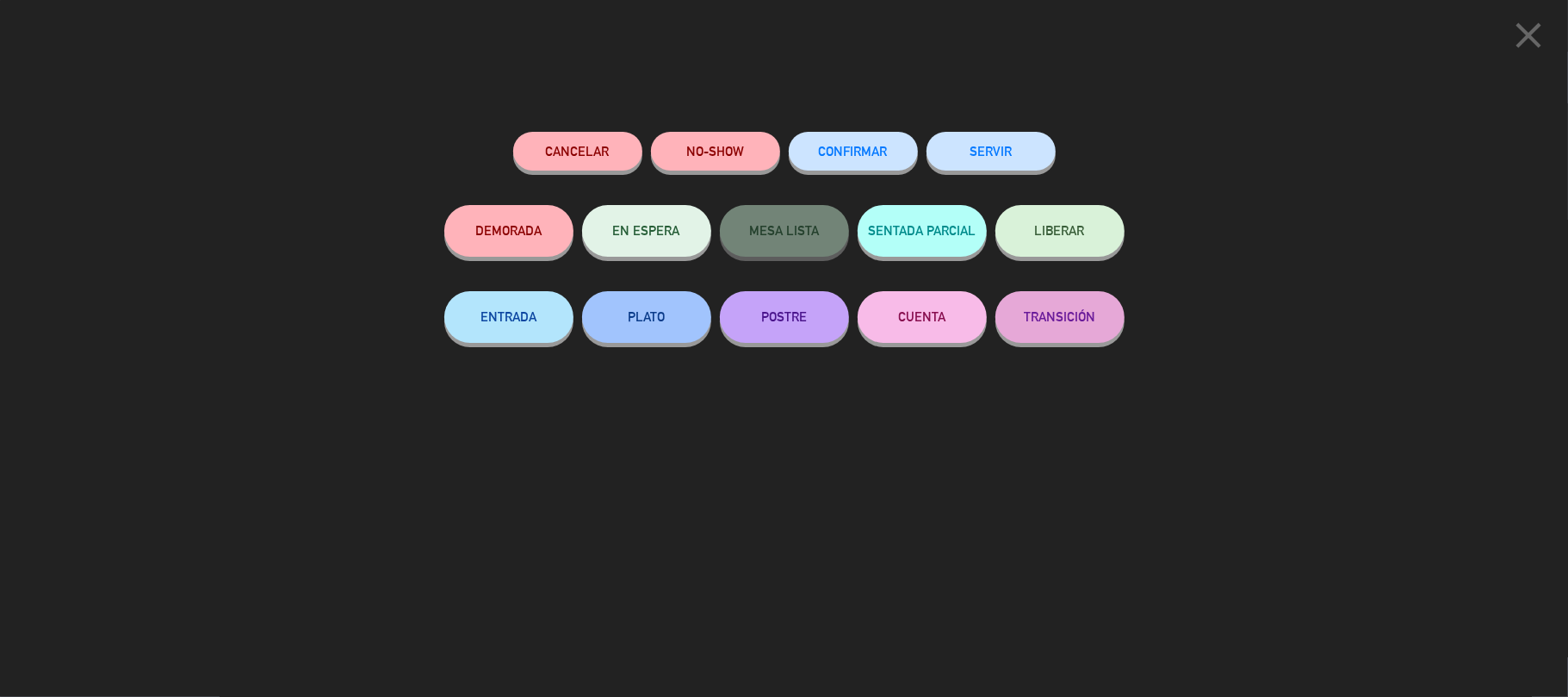
click at [986, 143] on button "SERVIR" at bounding box center [992, 151] width 129 height 39
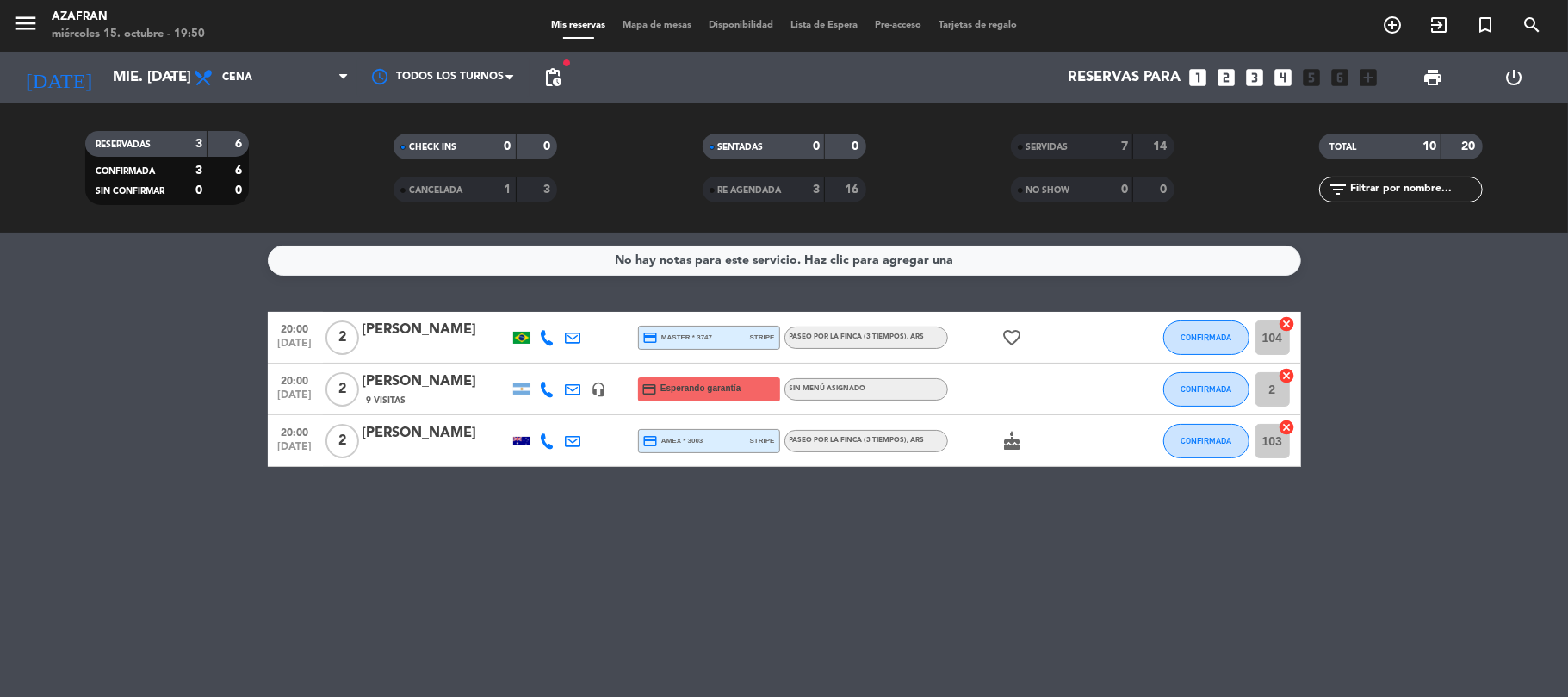
click at [1443, 322] on bookings-row "20:00 [DATE] 2 [PERSON_NAME] credit_card master * 3747 stripe Paseo por la finc…" at bounding box center [784, 389] width 1568 height 155
click at [1214, 333] on span "CONFIRMADA" at bounding box center [1206, 337] width 51 height 9
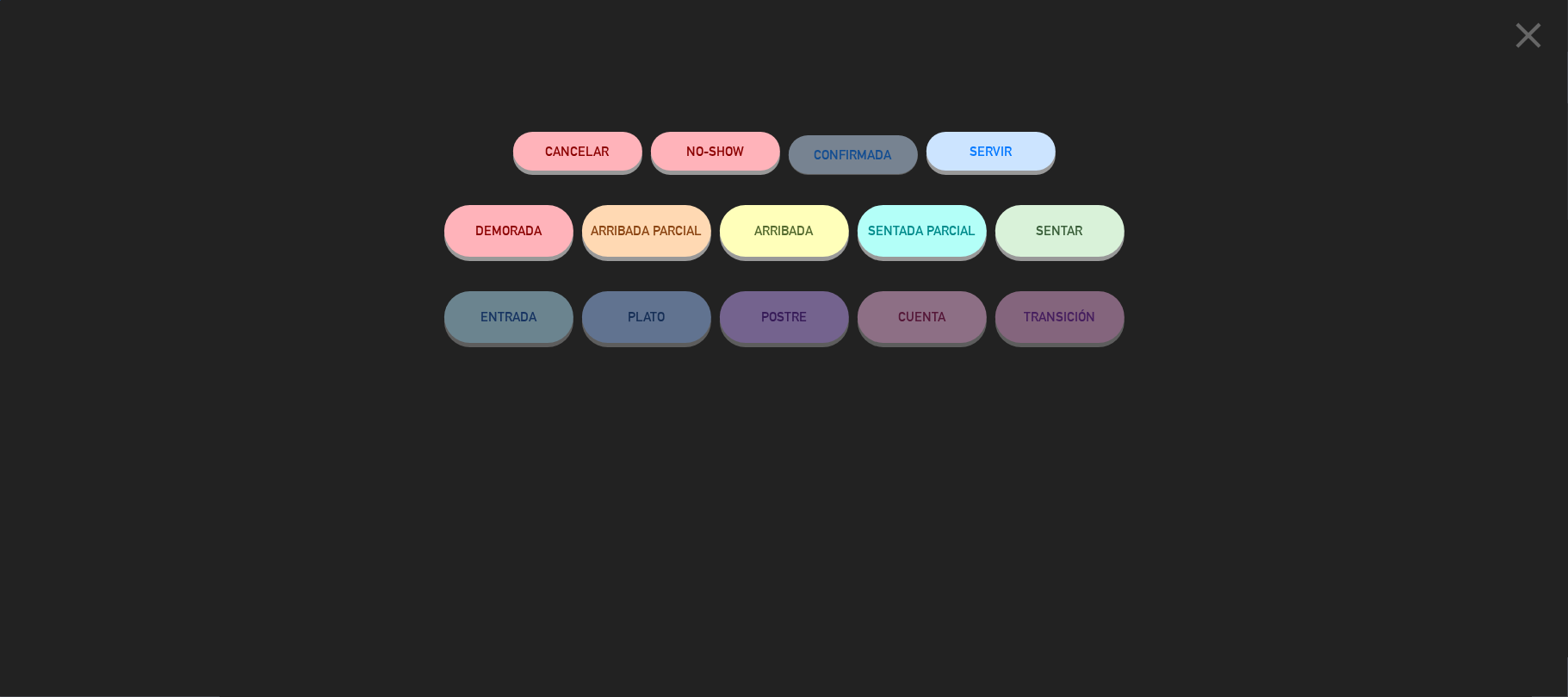
click at [1000, 155] on button "SERVIR" at bounding box center [992, 151] width 129 height 39
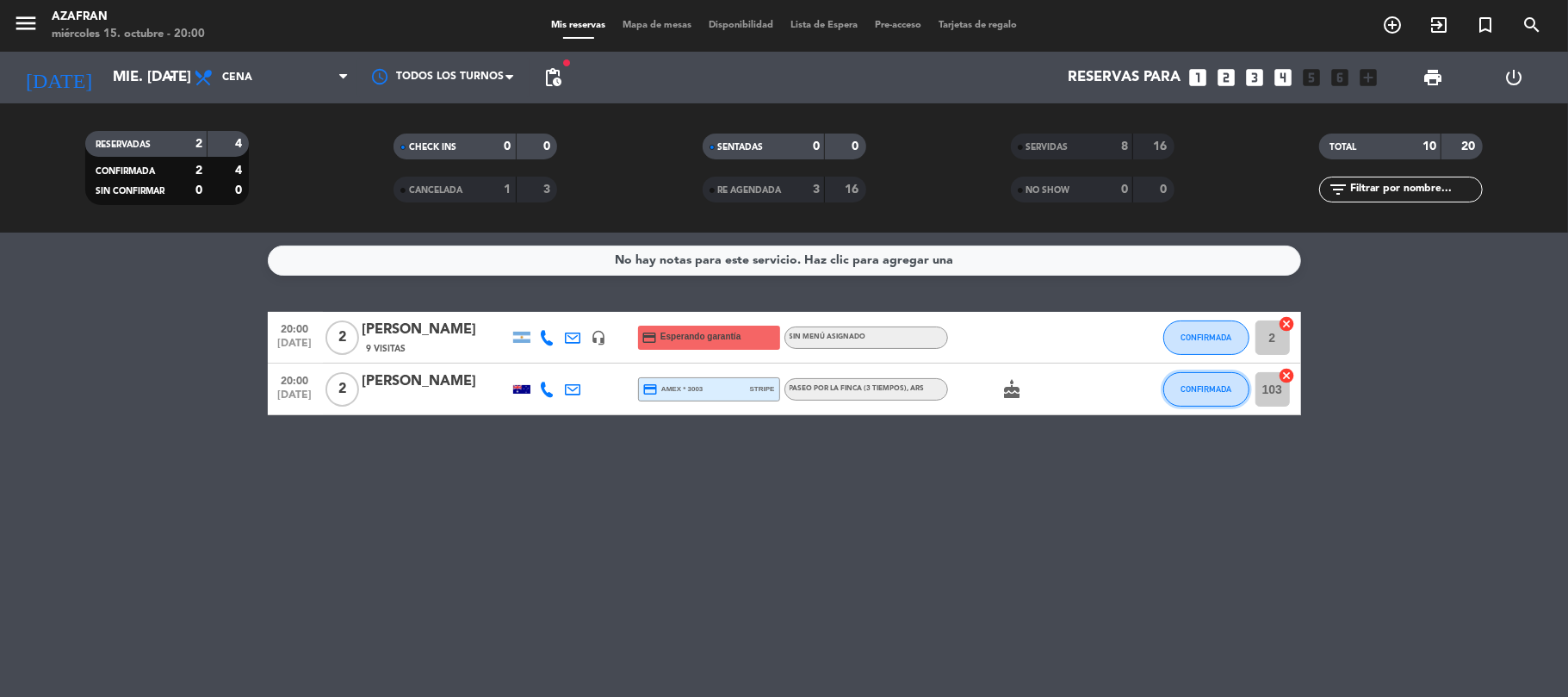
click at [1196, 377] on button "CONFIRMADA" at bounding box center [1207, 390] width 87 height 35
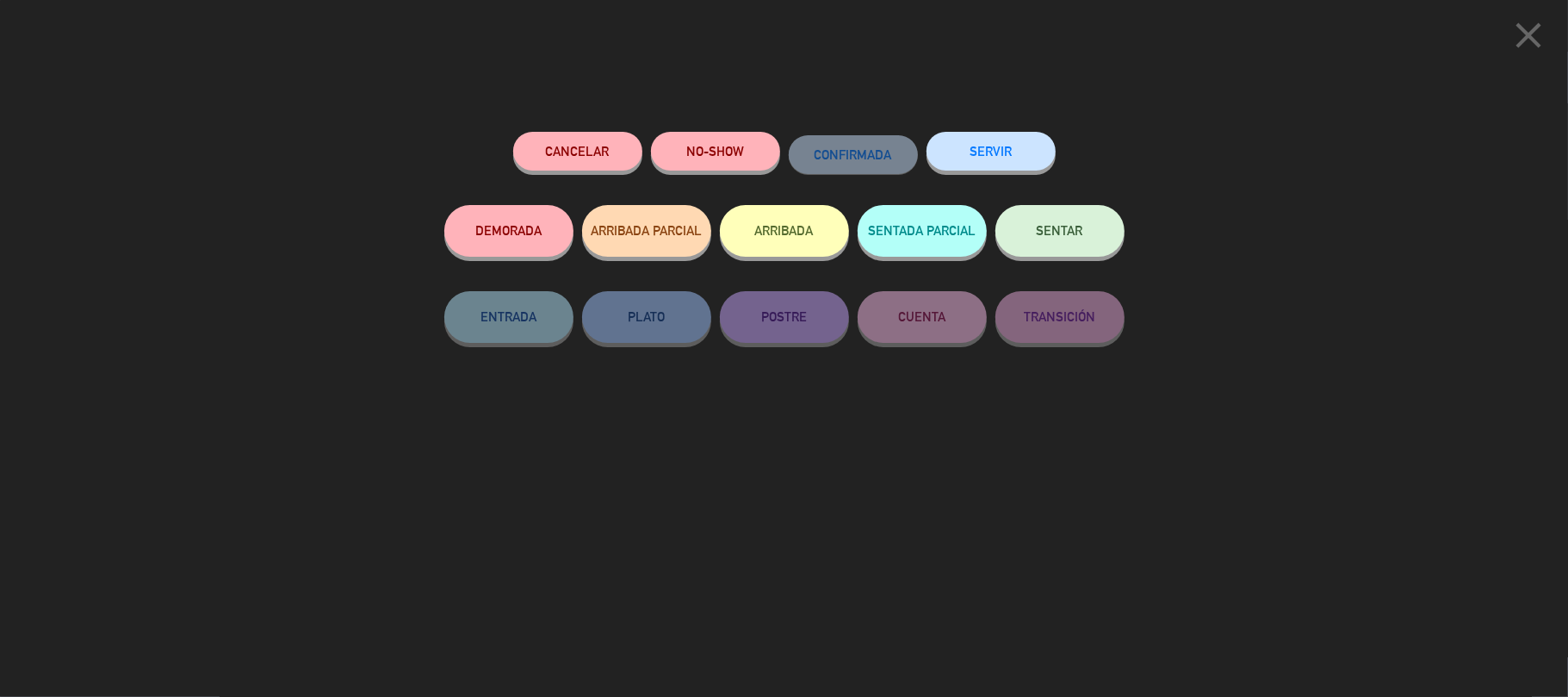
click at [1011, 145] on button "SERVIR" at bounding box center [992, 151] width 129 height 39
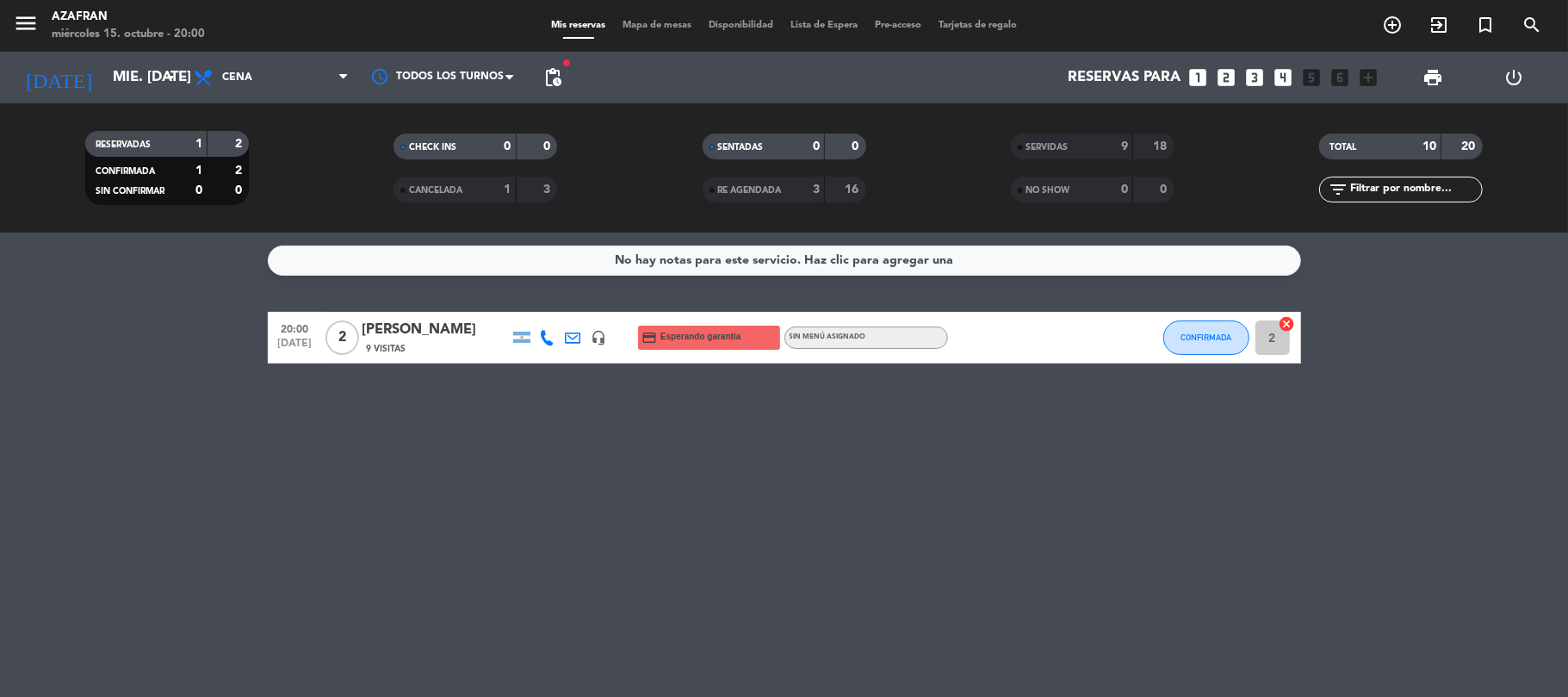
click at [103, 415] on div "No hay notas para este servicio. Haz clic para agregar una 20:00 [DATE] 2 [PERS…" at bounding box center [784, 465] width 1568 height 465
click at [1206, 352] on button "CONFIRMADA" at bounding box center [1207, 338] width 87 height 35
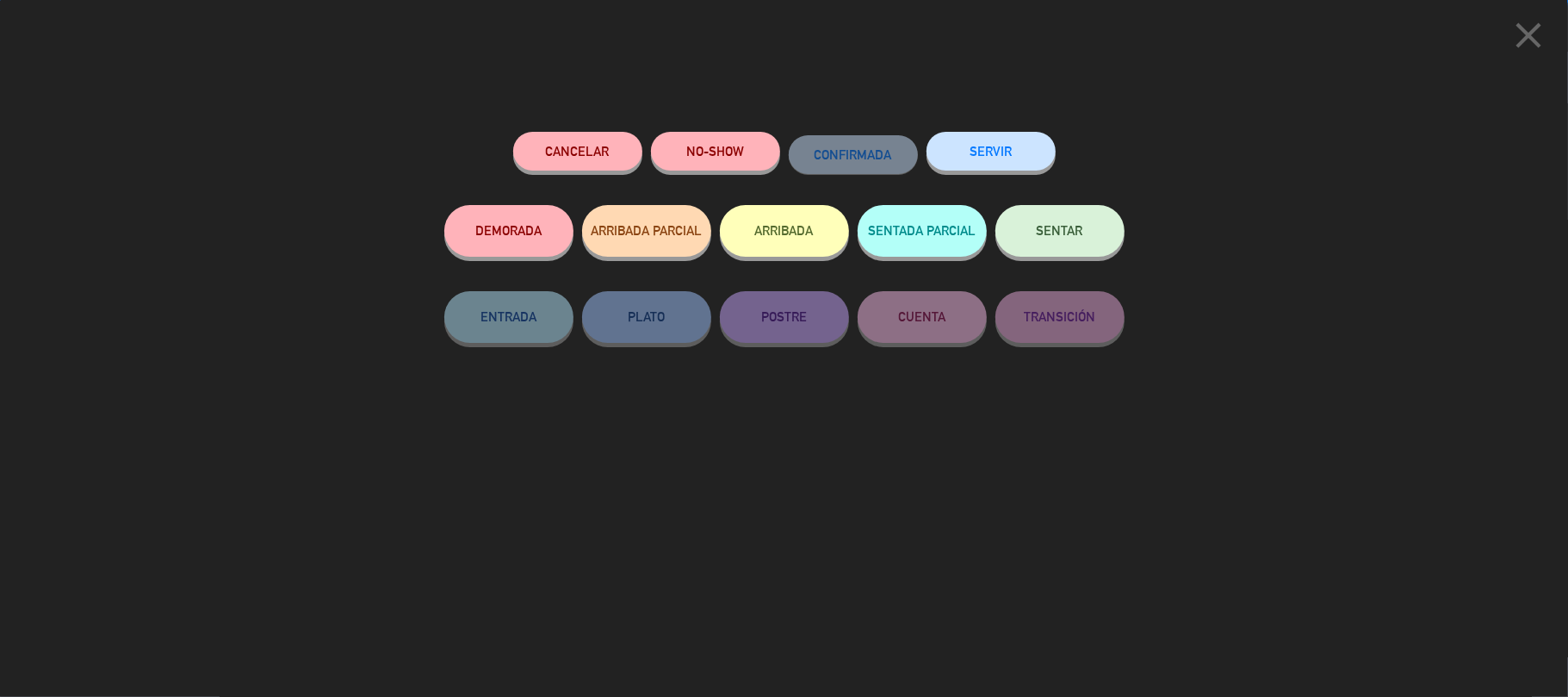
click at [962, 146] on button "SERVIR" at bounding box center [992, 151] width 129 height 39
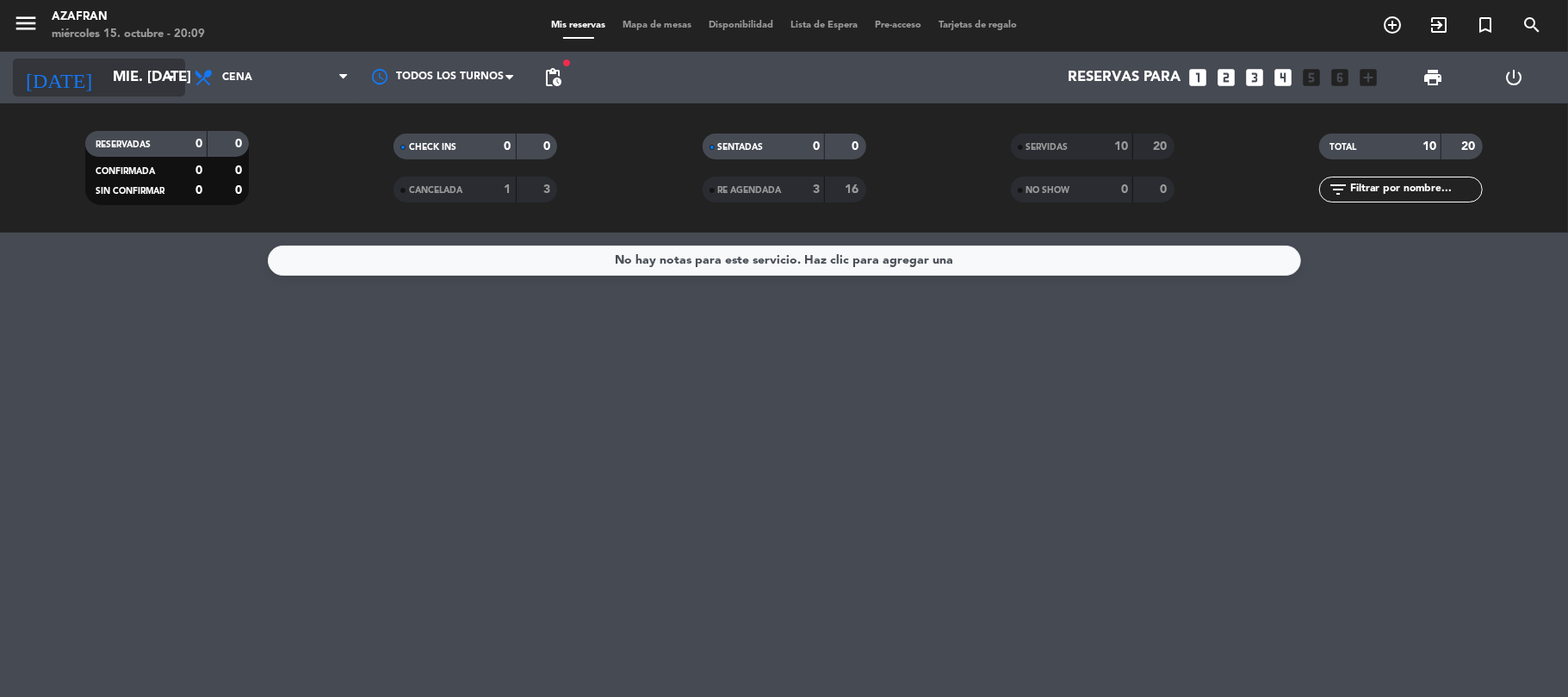
click at [108, 81] on input "mié. [DATE]" at bounding box center [197, 77] width 186 height 34
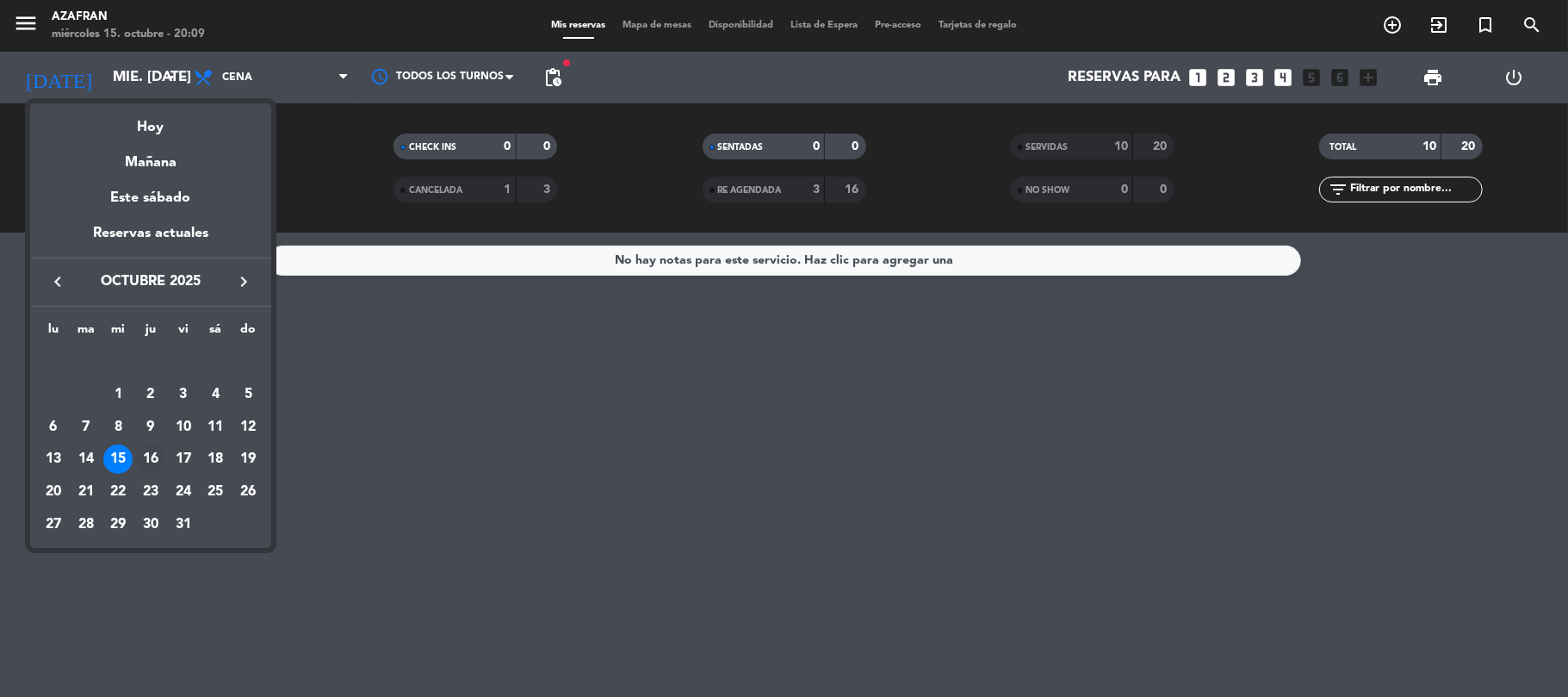
click at [149, 452] on div "16" at bounding box center [150, 459] width 29 height 29
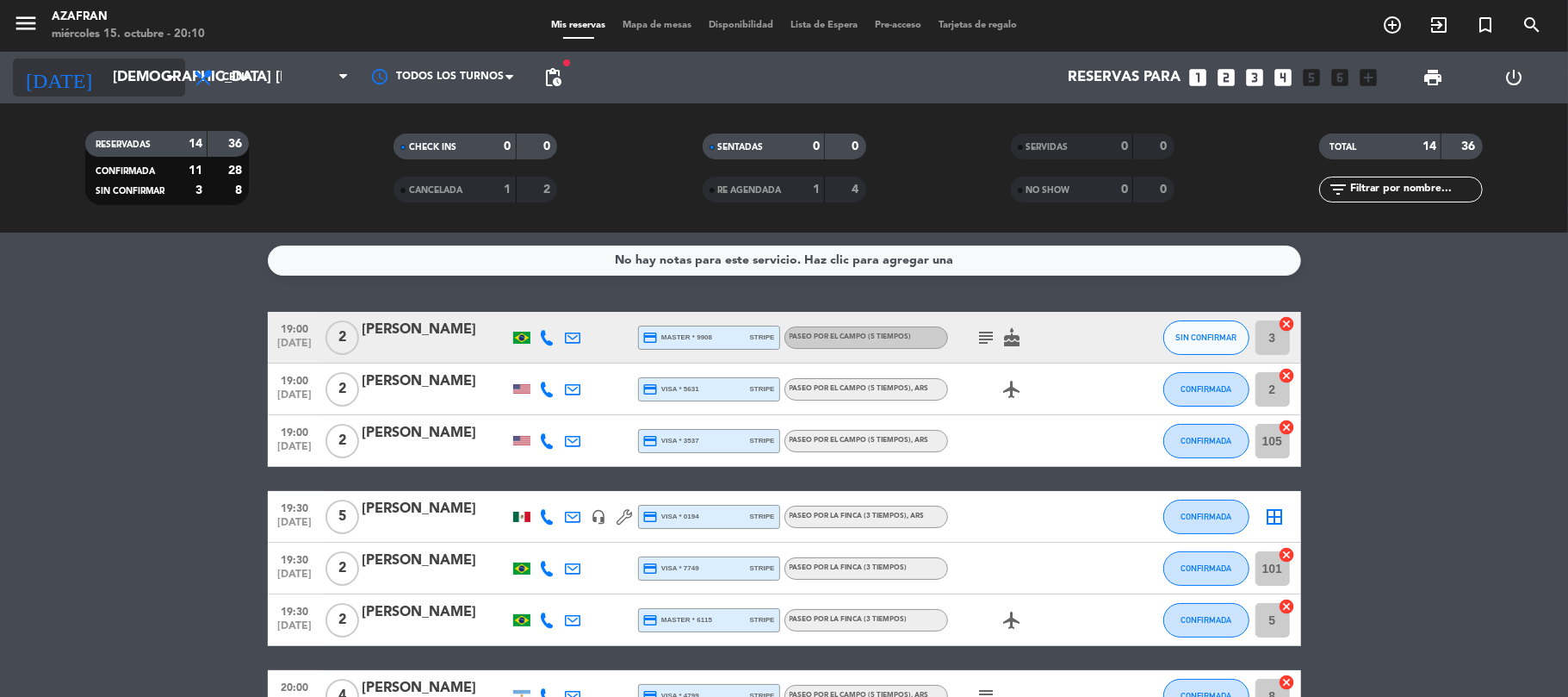
click at [121, 80] on input "[DEMOGRAPHIC_DATA] [DATE]" at bounding box center [197, 77] width 186 height 34
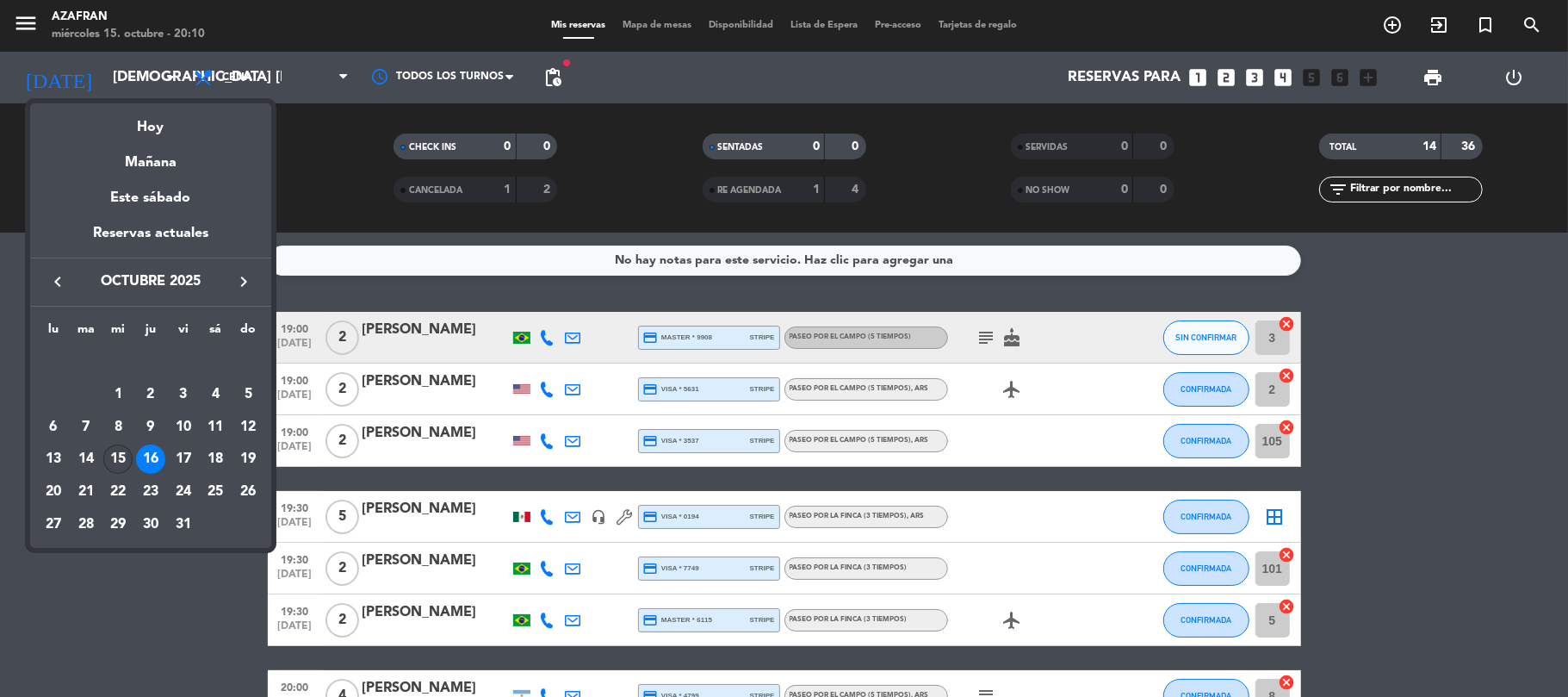
click at [114, 453] on div "15" at bounding box center [117, 459] width 29 height 29
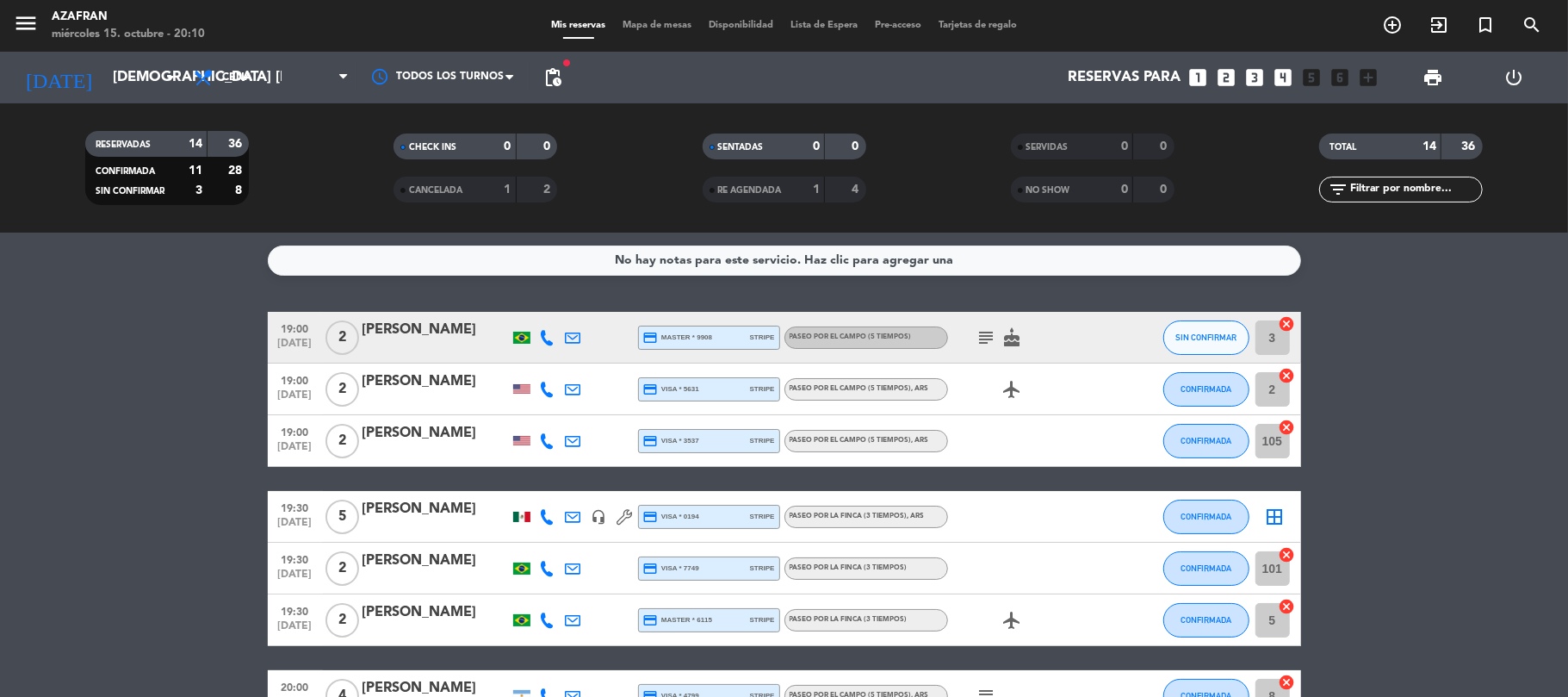
type input "mié. [DATE]"
